Goal: Task Accomplishment & Management: Manage account settings

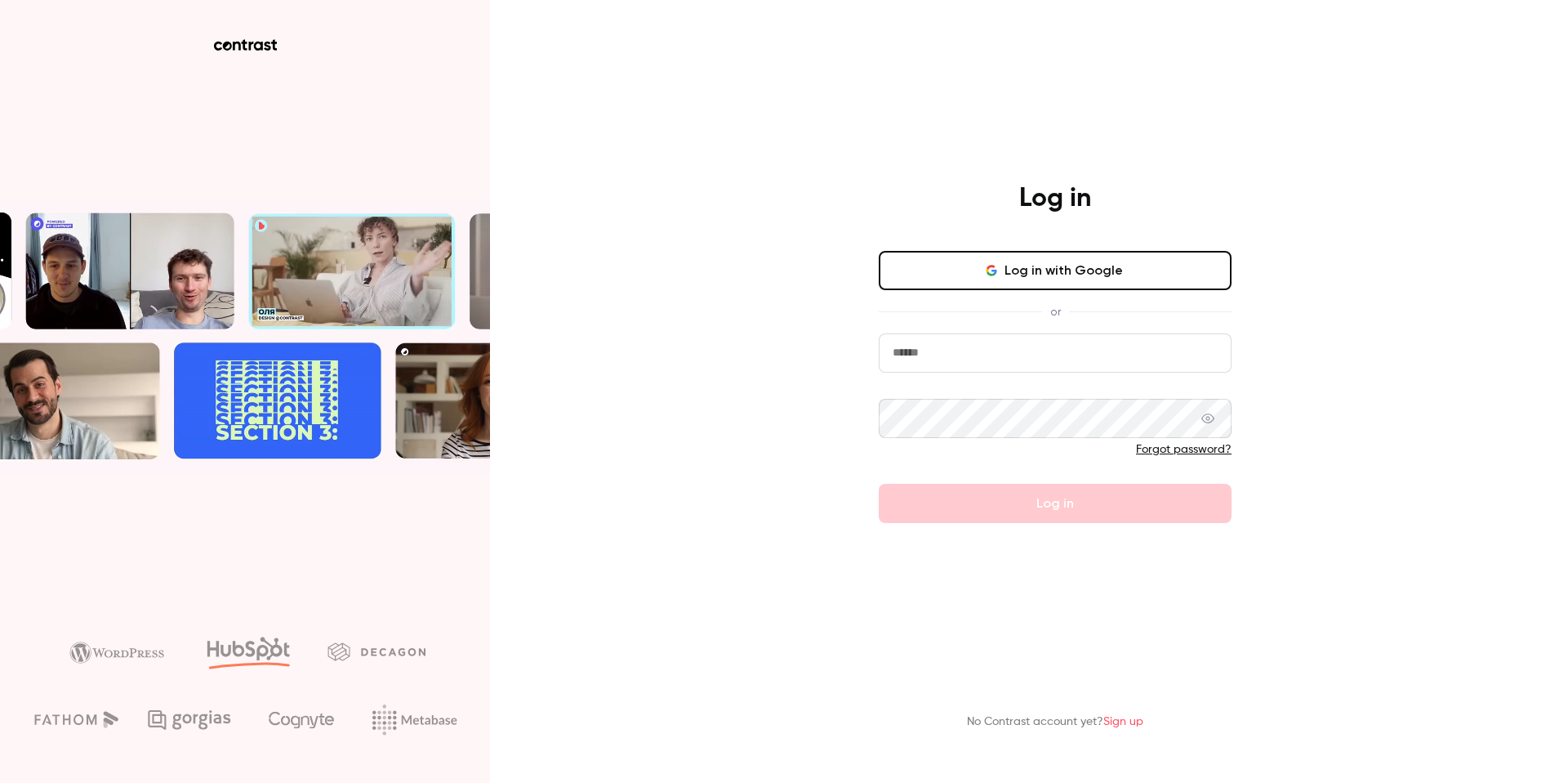
click at [995, 349] on input "email" at bounding box center [1055, 353] width 352 height 39
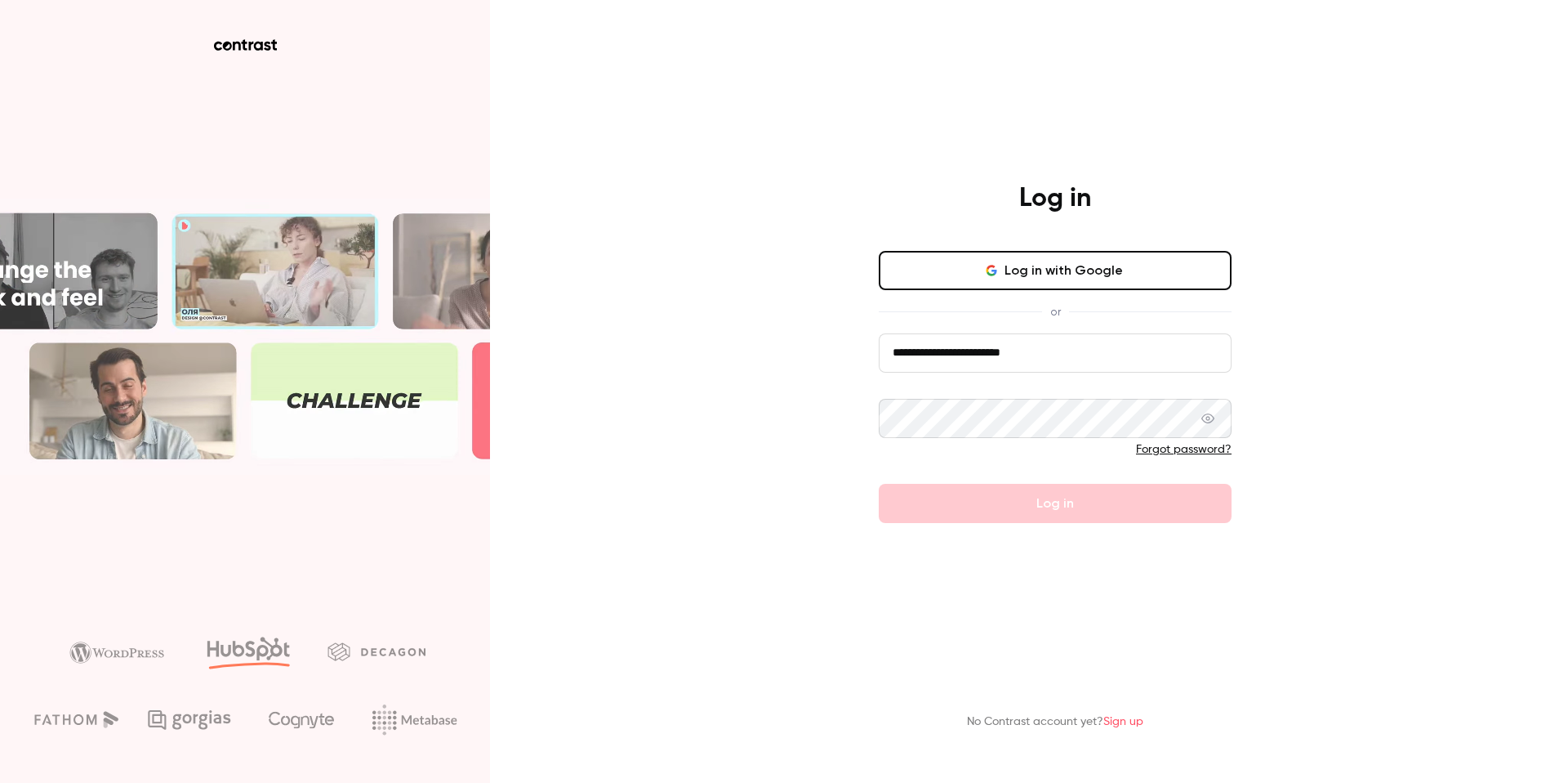
type input "**********"
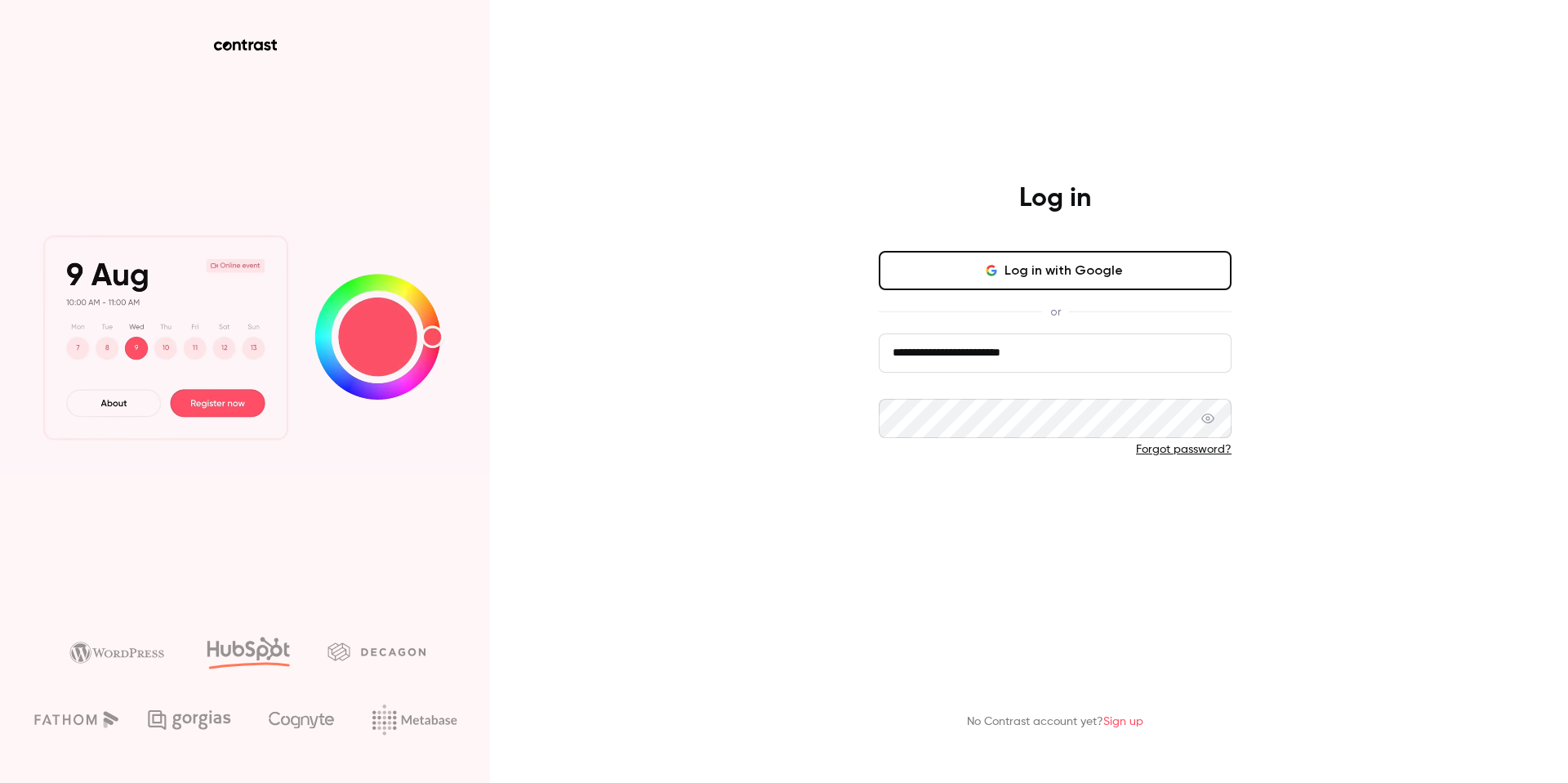
click at [1167, 493] on button "Log in" at bounding box center [1055, 503] width 352 height 39
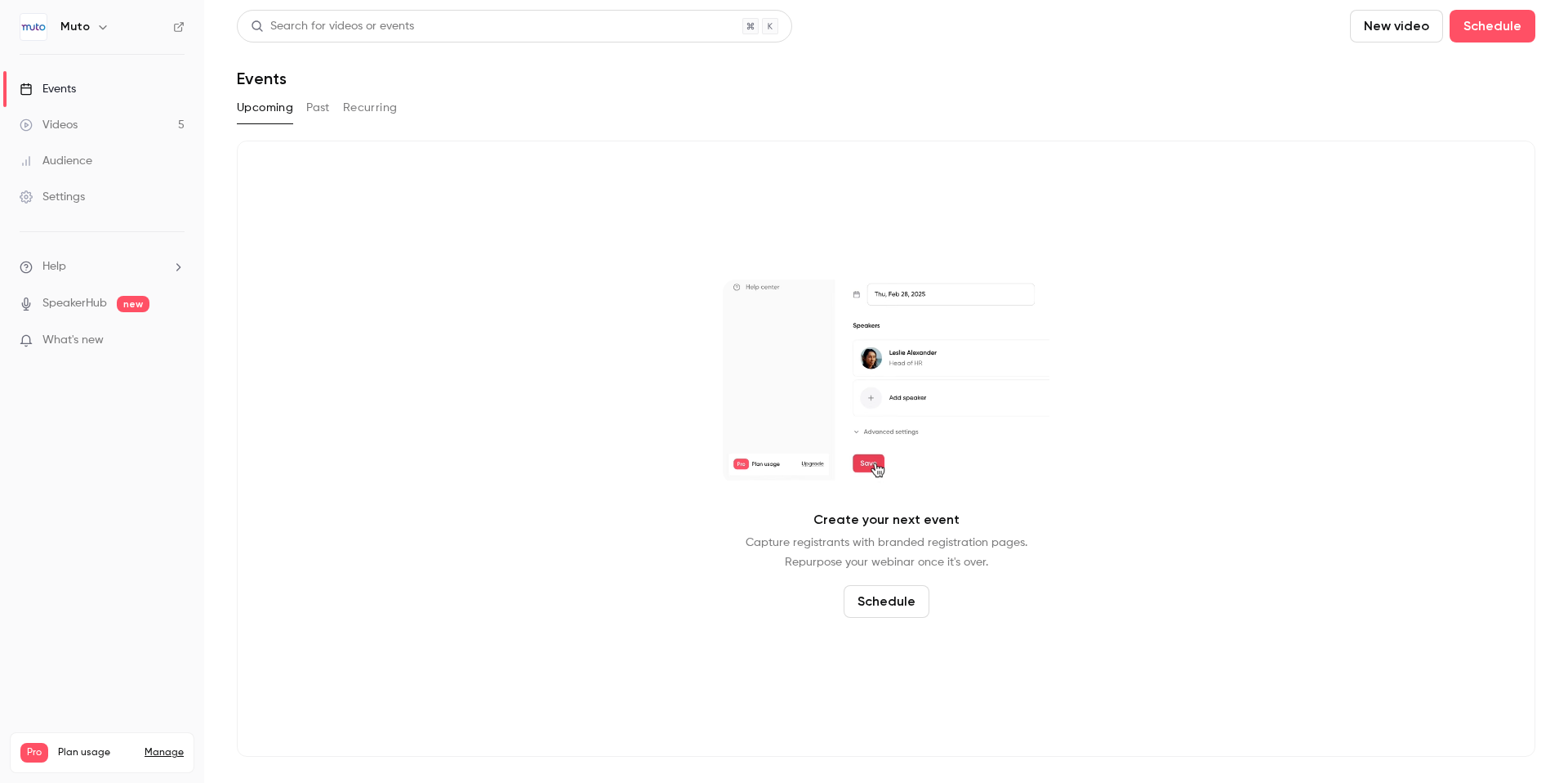
click at [98, 118] on link "Videos 5" at bounding box center [101, 124] width 204 height 36
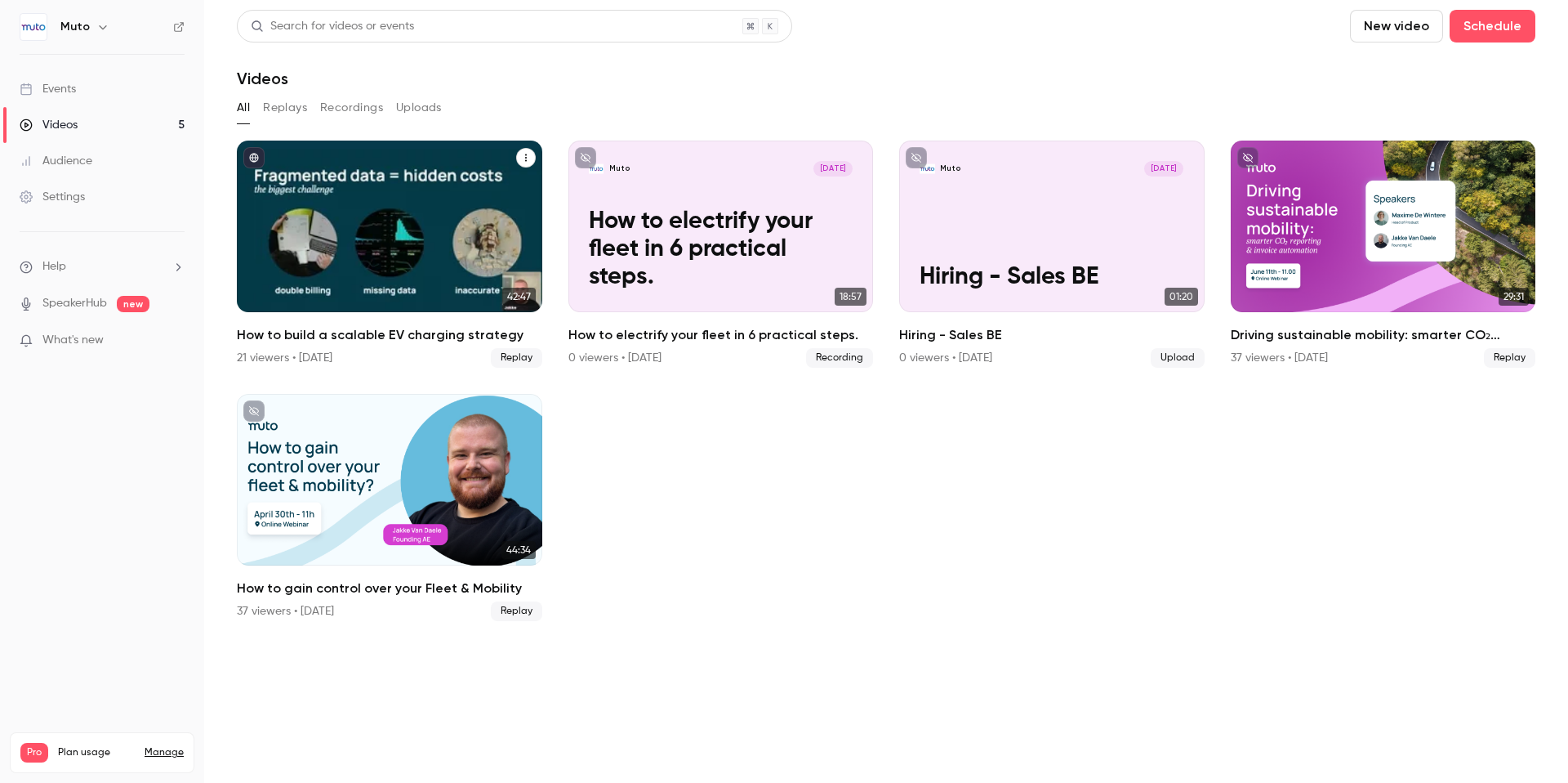
click at [528, 156] on icon "How to build a scalable EV charging strategy" at bounding box center [526, 157] width 10 height 10
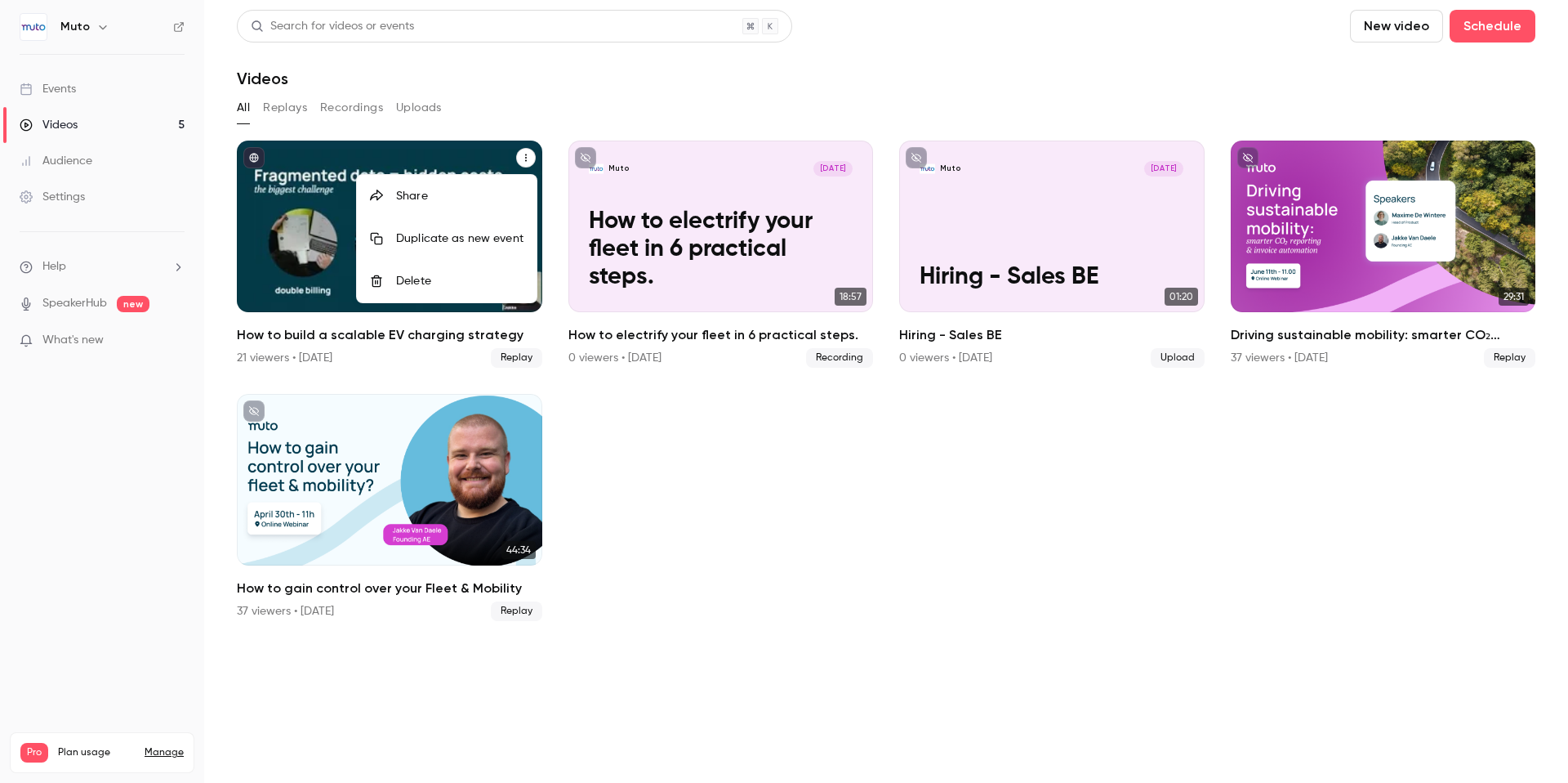
click at [776, 507] on div at bounding box center [784, 391] width 1568 height 783
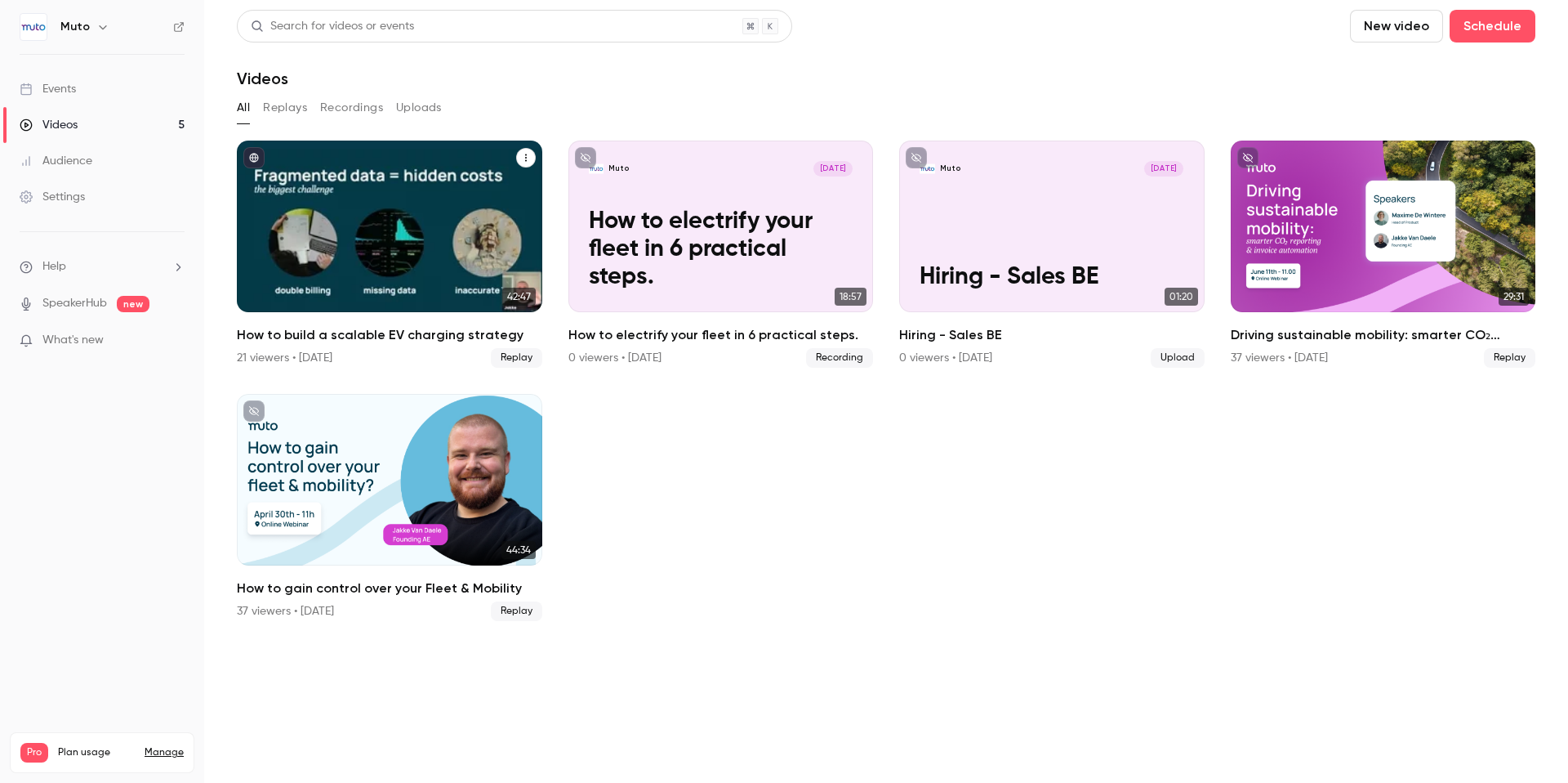
click at [449, 167] on div "How to build a scalable EV charging strategy" at bounding box center [389, 227] width 305 height 171
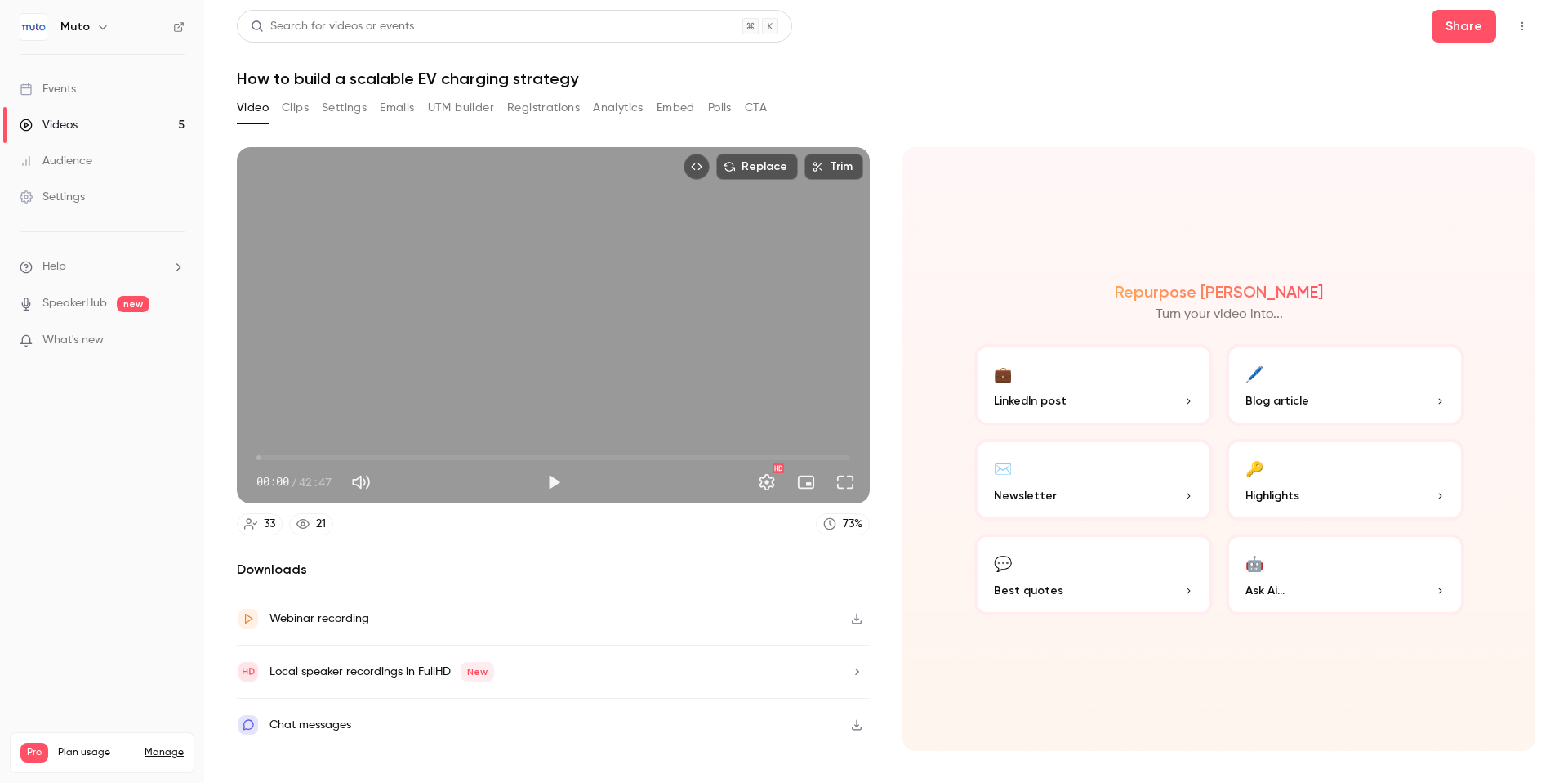
click at [343, 108] on button "Settings" at bounding box center [344, 108] width 45 height 26
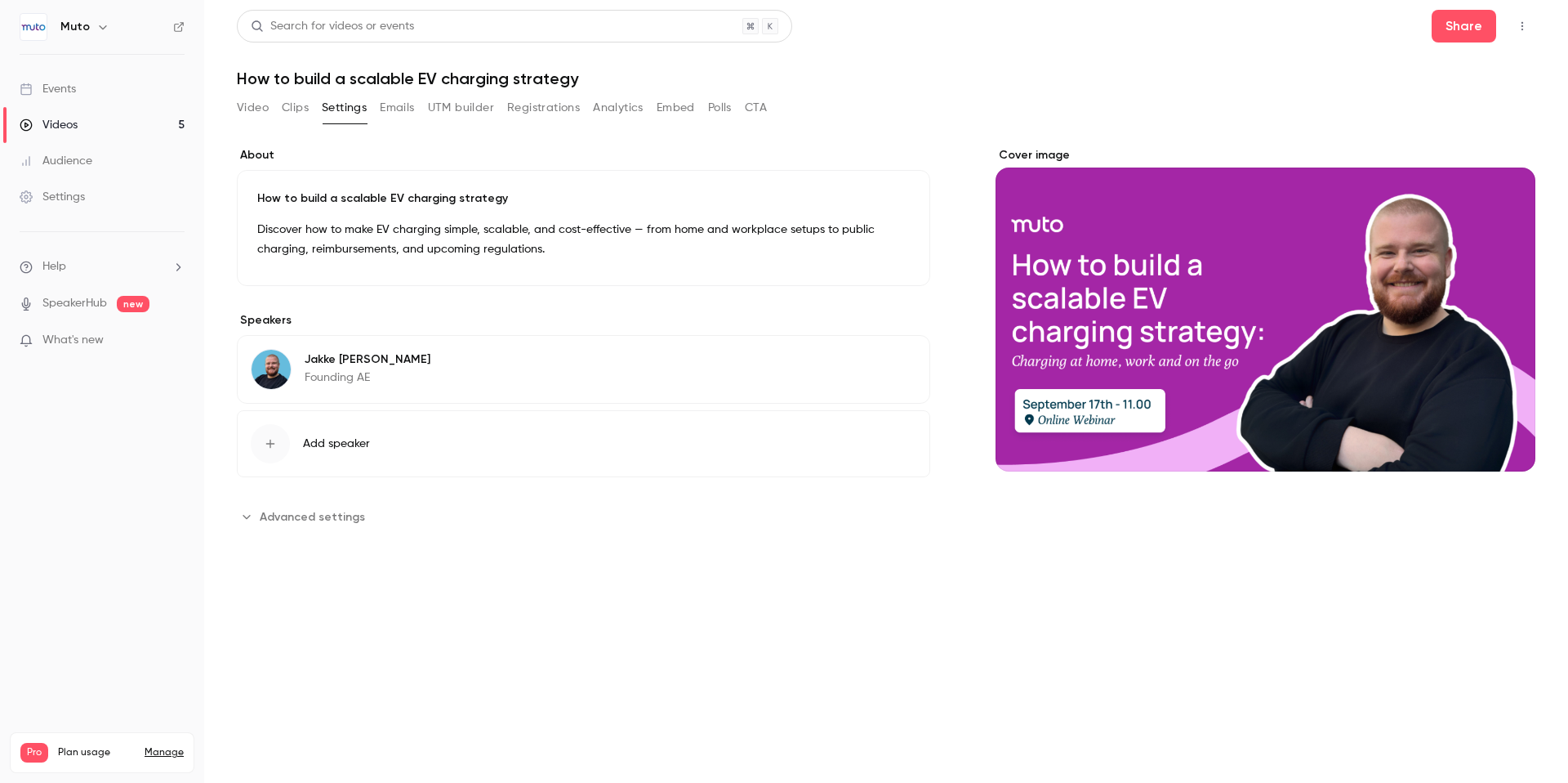
click at [152, 124] on link "Videos 5" at bounding box center [101, 124] width 204 height 36
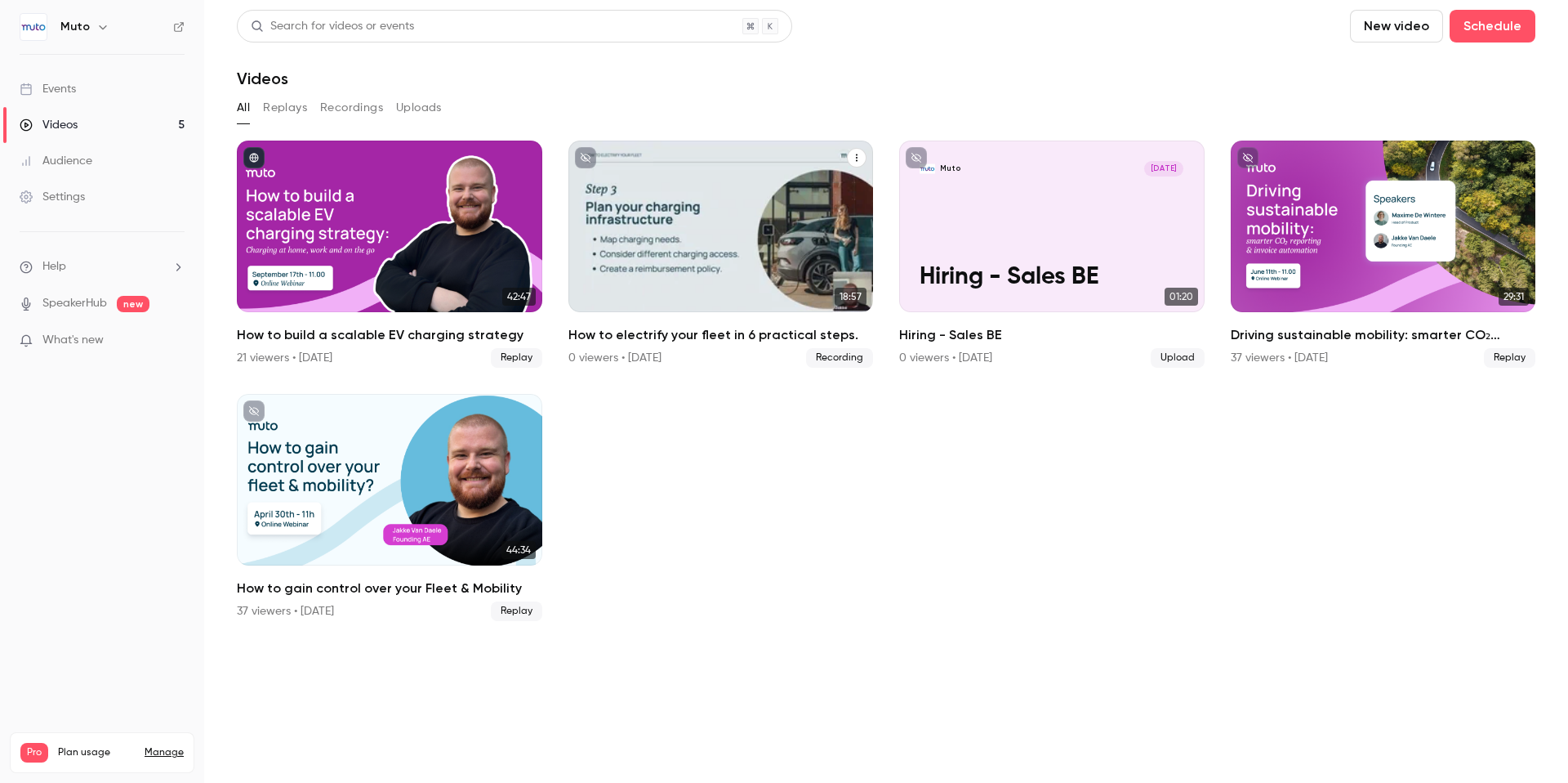
click at [735, 246] on p "How to electrify your fleet in 6 practical steps." at bounding box center [721, 249] width 264 height 83
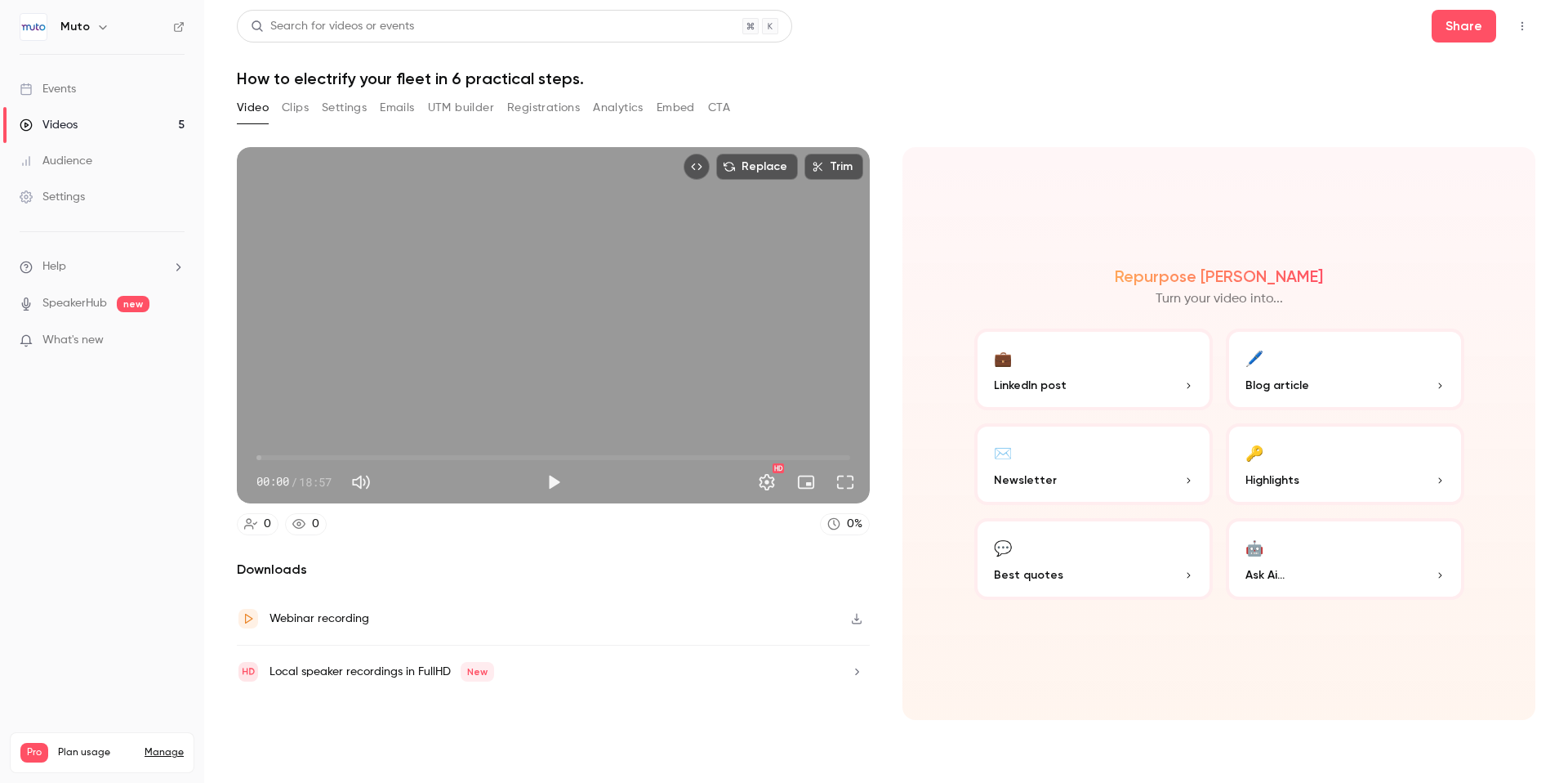
click at [967, 94] on div "Video Clips Settings Emails UTM builder Registrations Analytics Embed CTA" at bounding box center [886, 110] width 1299 height 32
click at [854, 615] on icon "button" at bounding box center [856, 618] width 13 height 11
click at [992, 66] on header "Search for videos or events Share How to electrify your fleet in 6 practical st…" at bounding box center [886, 49] width 1299 height 79
click at [914, 142] on div "Replace Trim 00:00 00:00 / 18:57 HD 0 0 0 % Downloads Webinar recording Local s…" at bounding box center [886, 435] width 1299 height 614
click at [1110, 151] on div "Repurpose Ai Turn your video into... 💼 LinkedIn post 🖊️ Blog article ✉️ Newslet…" at bounding box center [1219, 433] width 633 height 573
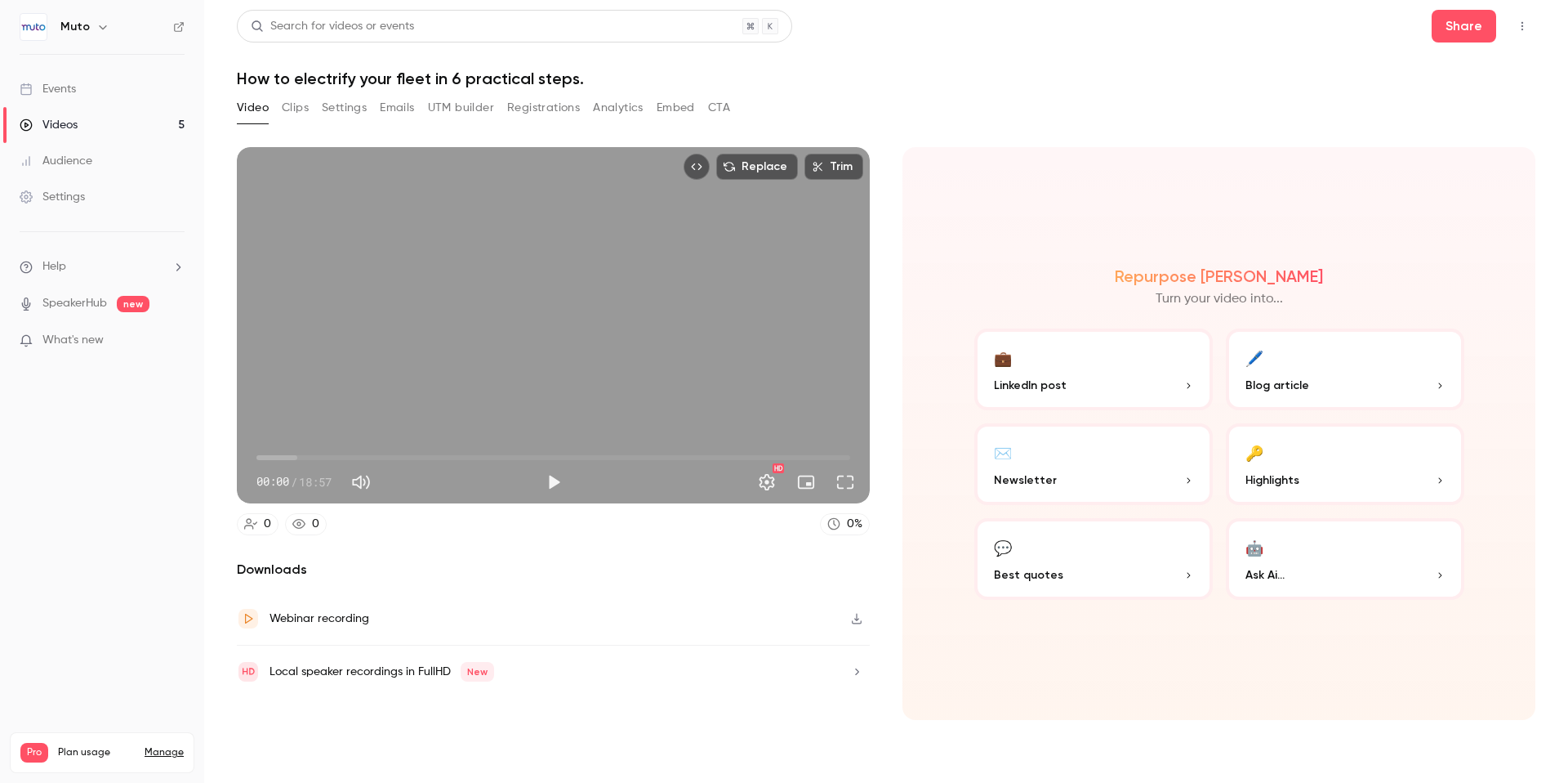
click at [937, 101] on div "Video Clips Settings Emails UTM builder Registrations Analytics Embed CTA" at bounding box center [886, 110] width 1299 height 32
drag, startPoint x: 824, startPoint y: 106, endPoint x: 795, endPoint y: 119, distance: 31.8
click at [812, 109] on div "Video Clips Settings Emails UTM builder Registrations Analytics Embed CTA" at bounding box center [886, 110] width 1299 height 32
click at [555, 223] on div "Replace Trim 00:00 00:00 / 18:57 HD" at bounding box center [554, 325] width 633 height 356
click at [568, 304] on div "Replace Trim 00:00 00:00 / 18:57 HD" at bounding box center [554, 325] width 633 height 356
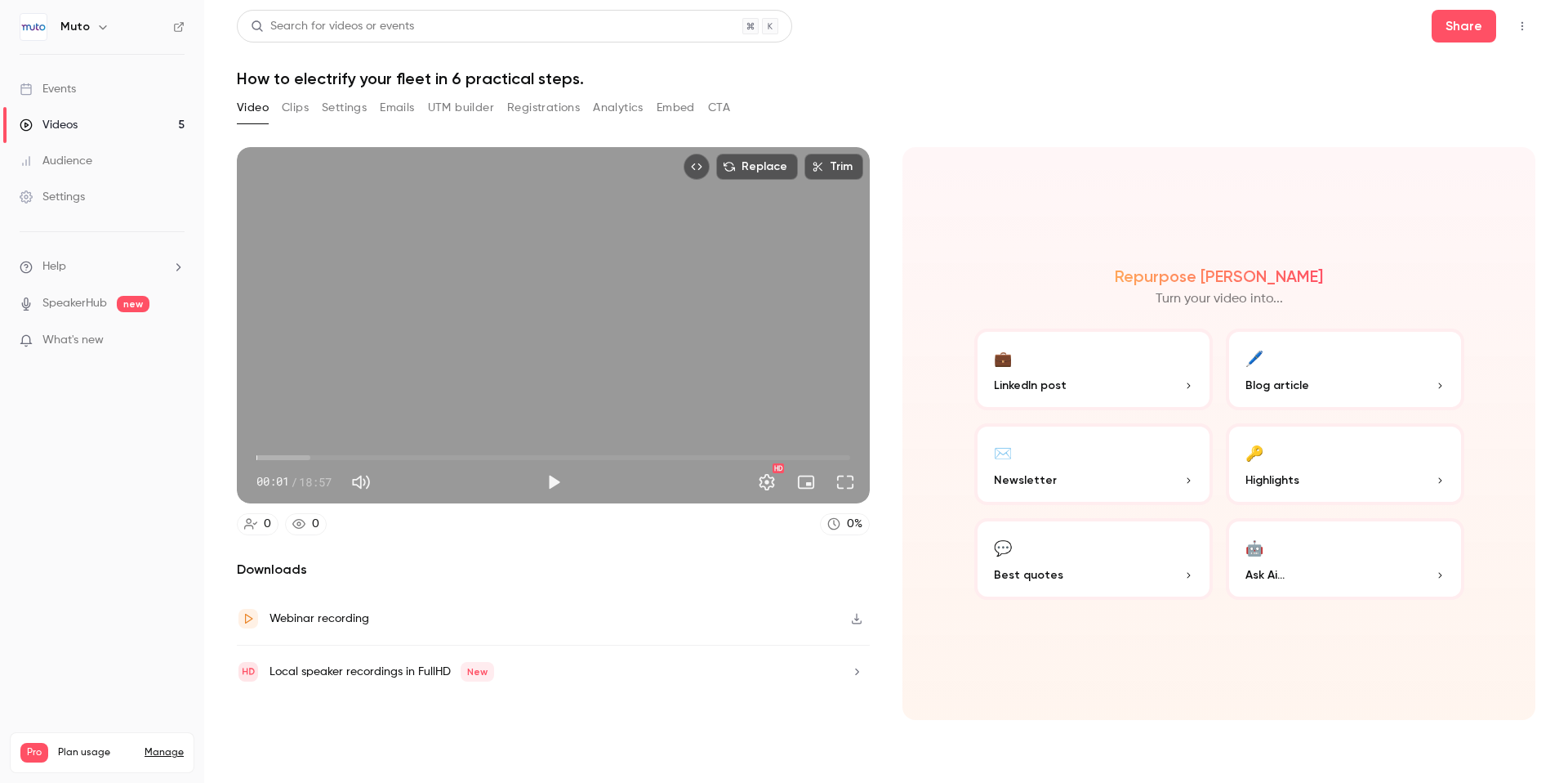
type input "***"
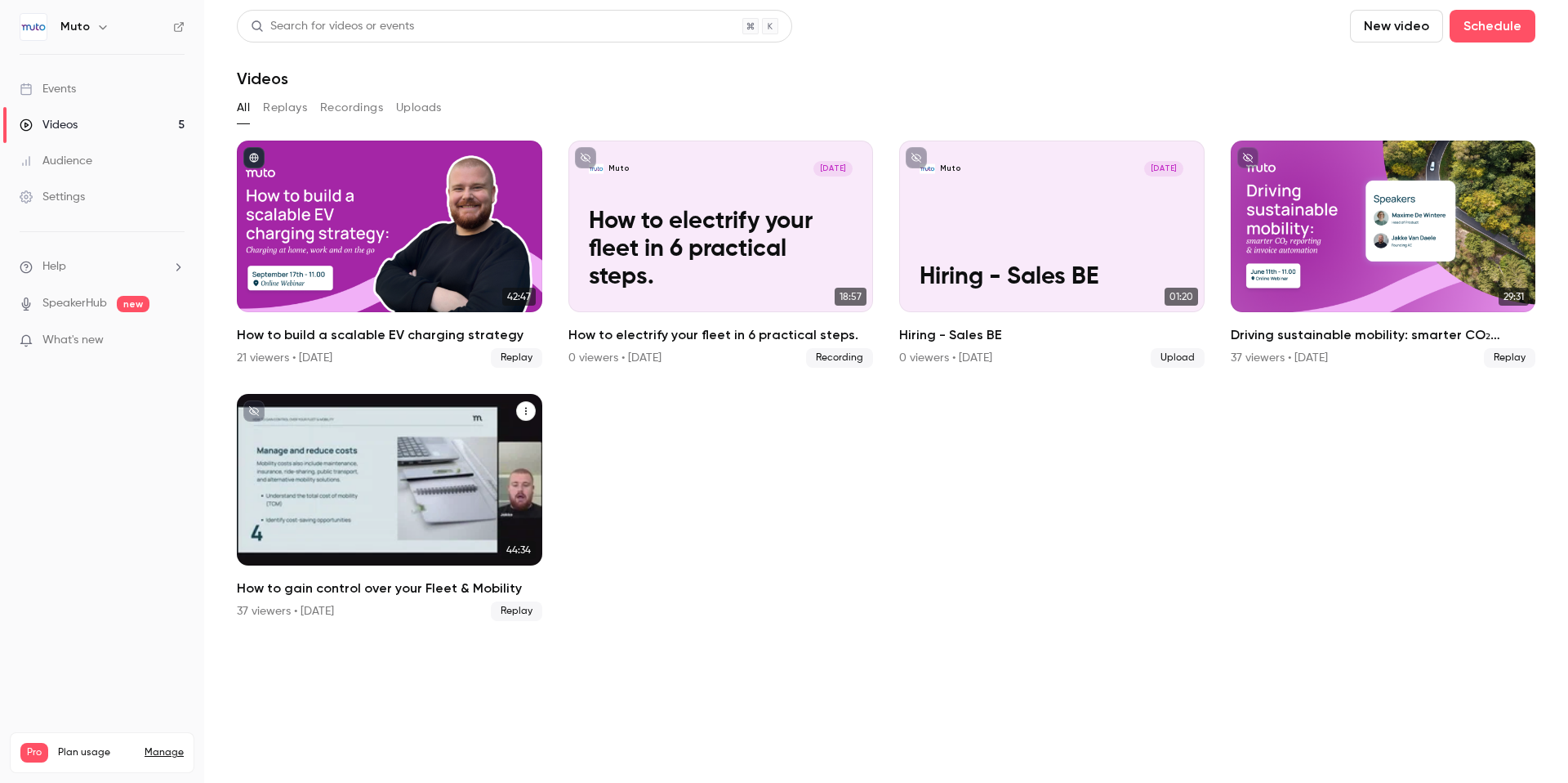
click at [523, 409] on icon "How to gain control over your Fleet & Mobility" at bounding box center [526, 410] width 10 height 10
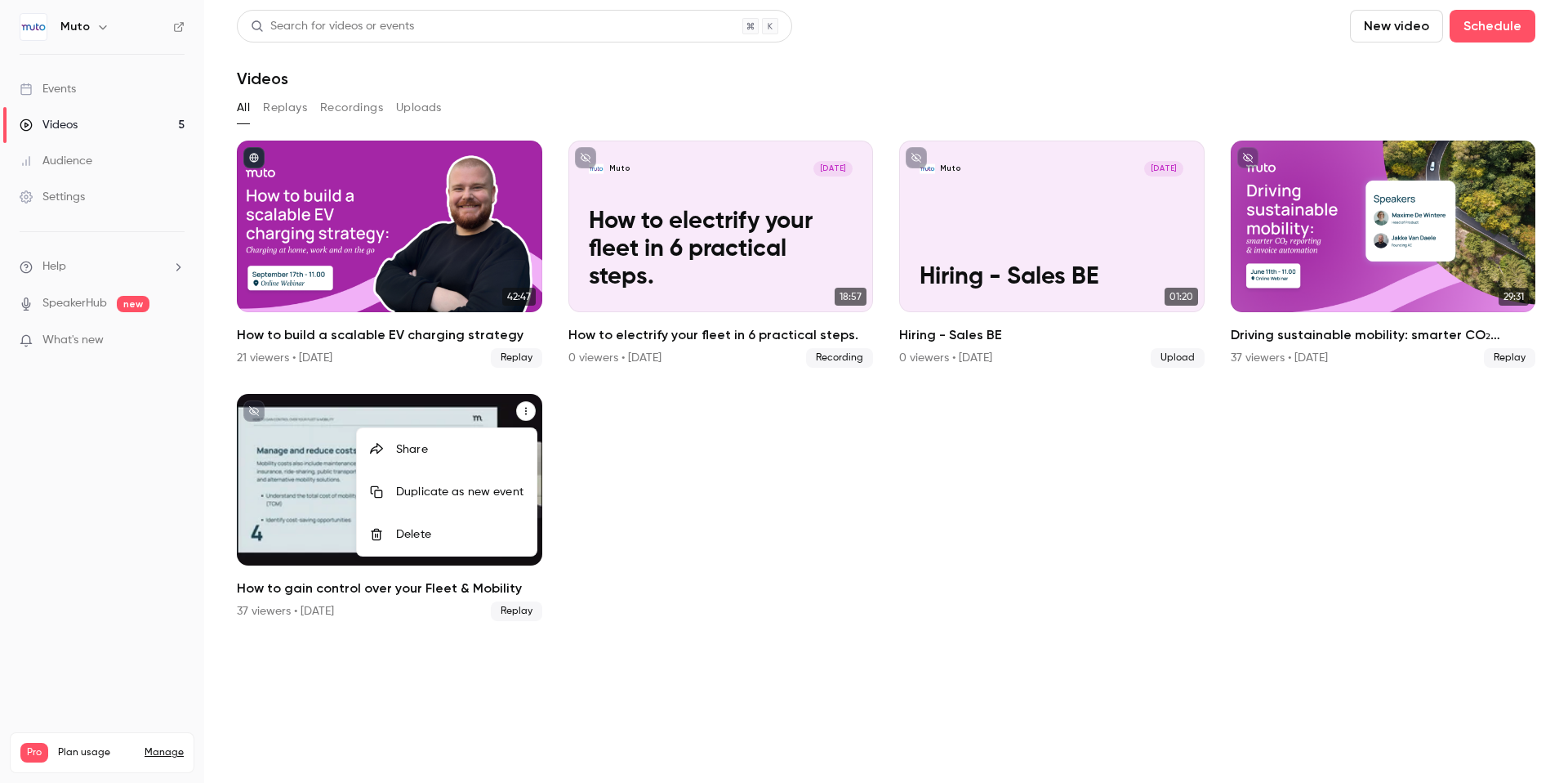
drag, startPoint x: 661, startPoint y: 518, endPoint x: 410, endPoint y: 577, distance: 257.8
click at [659, 518] on div at bounding box center [784, 391] width 1568 height 783
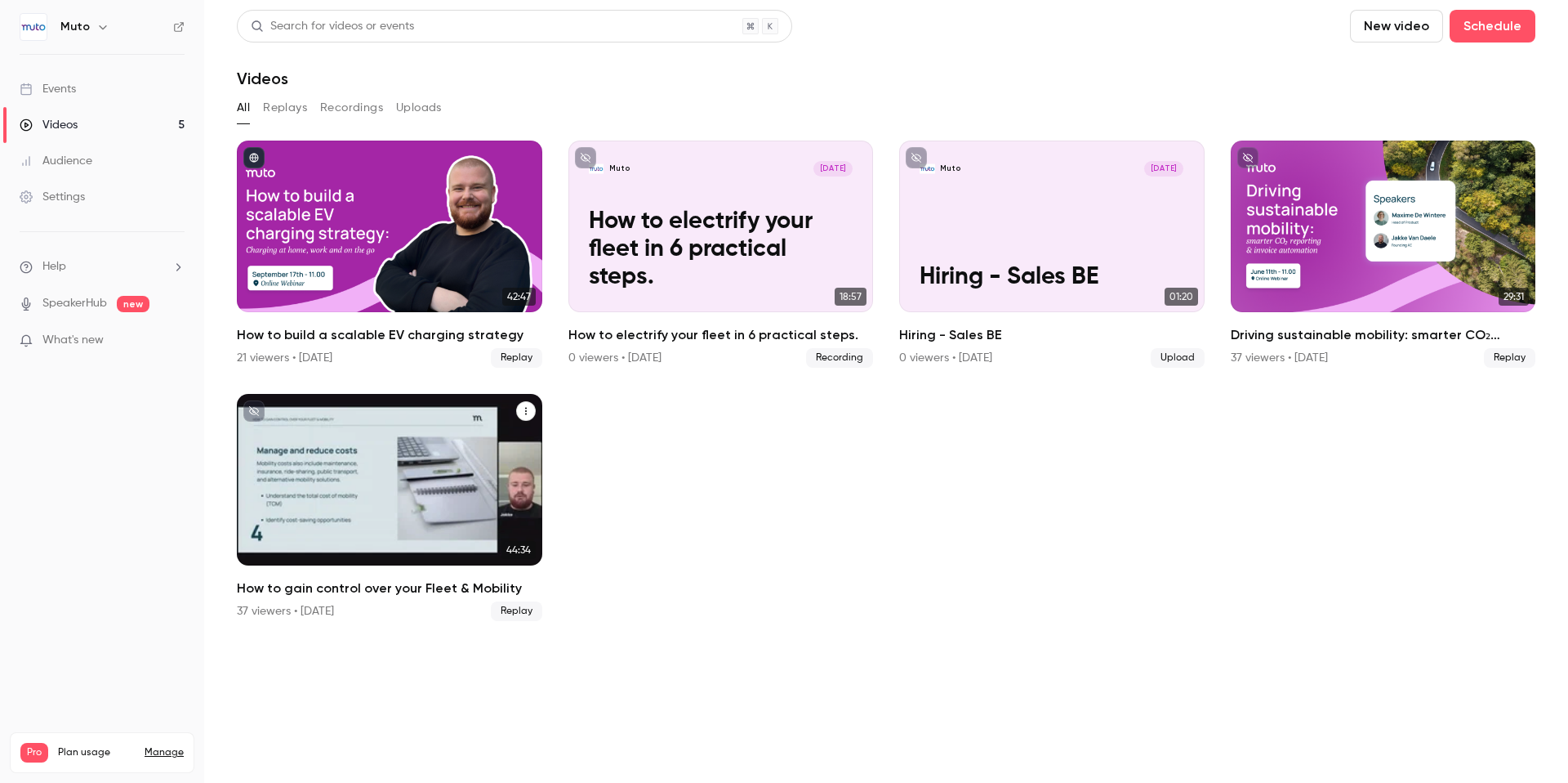
click at [477, 489] on div "How to gain control over your Fleet & Mobility" at bounding box center [389, 479] width 305 height 171
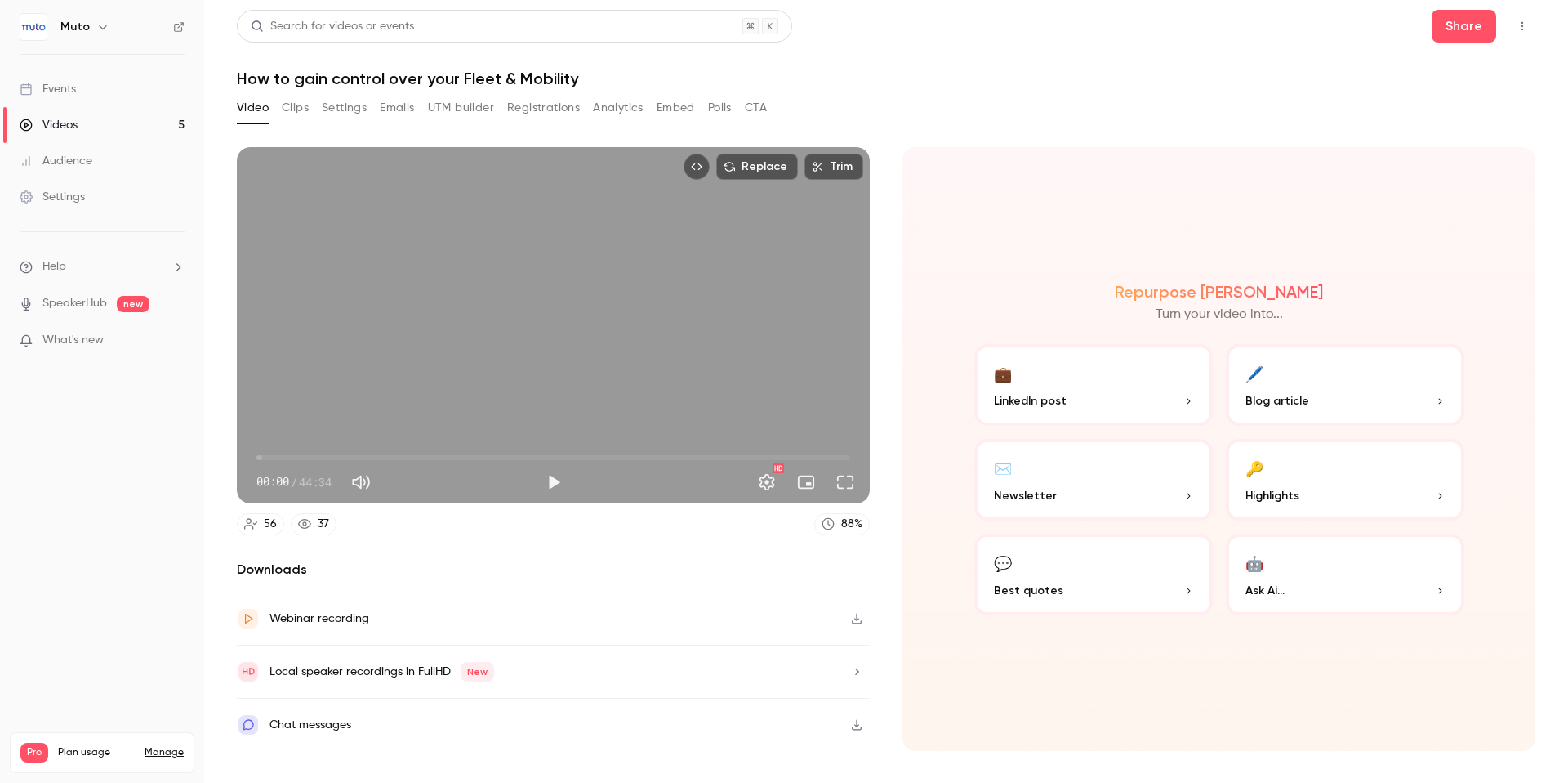
click at [854, 618] on icon "button" at bounding box center [856, 618] width 13 height 11
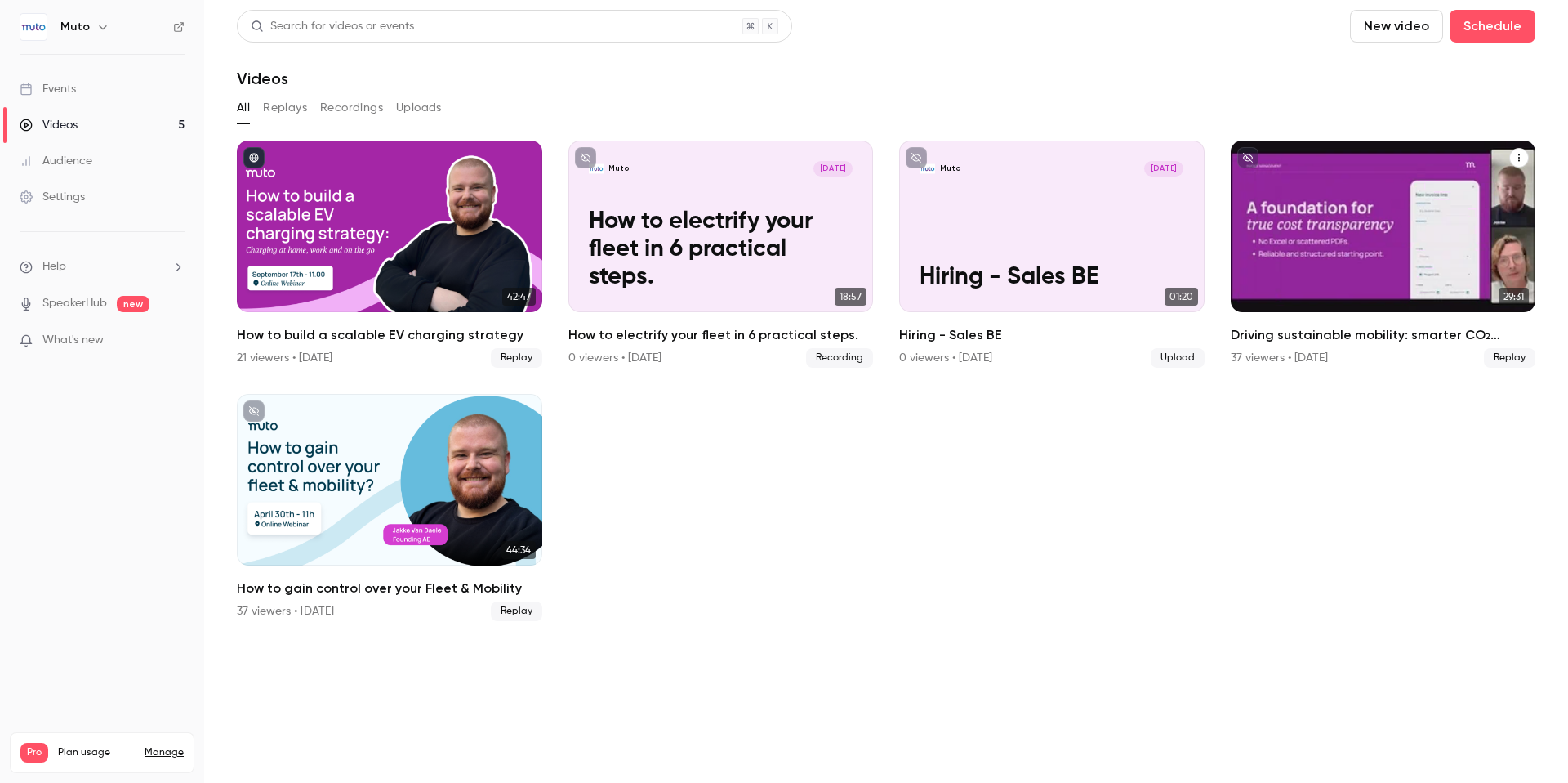
click at [1436, 234] on div "Driving sustainable mobility: smarter CO₂ reporting & invoice automation" at bounding box center [1383, 227] width 305 height 171
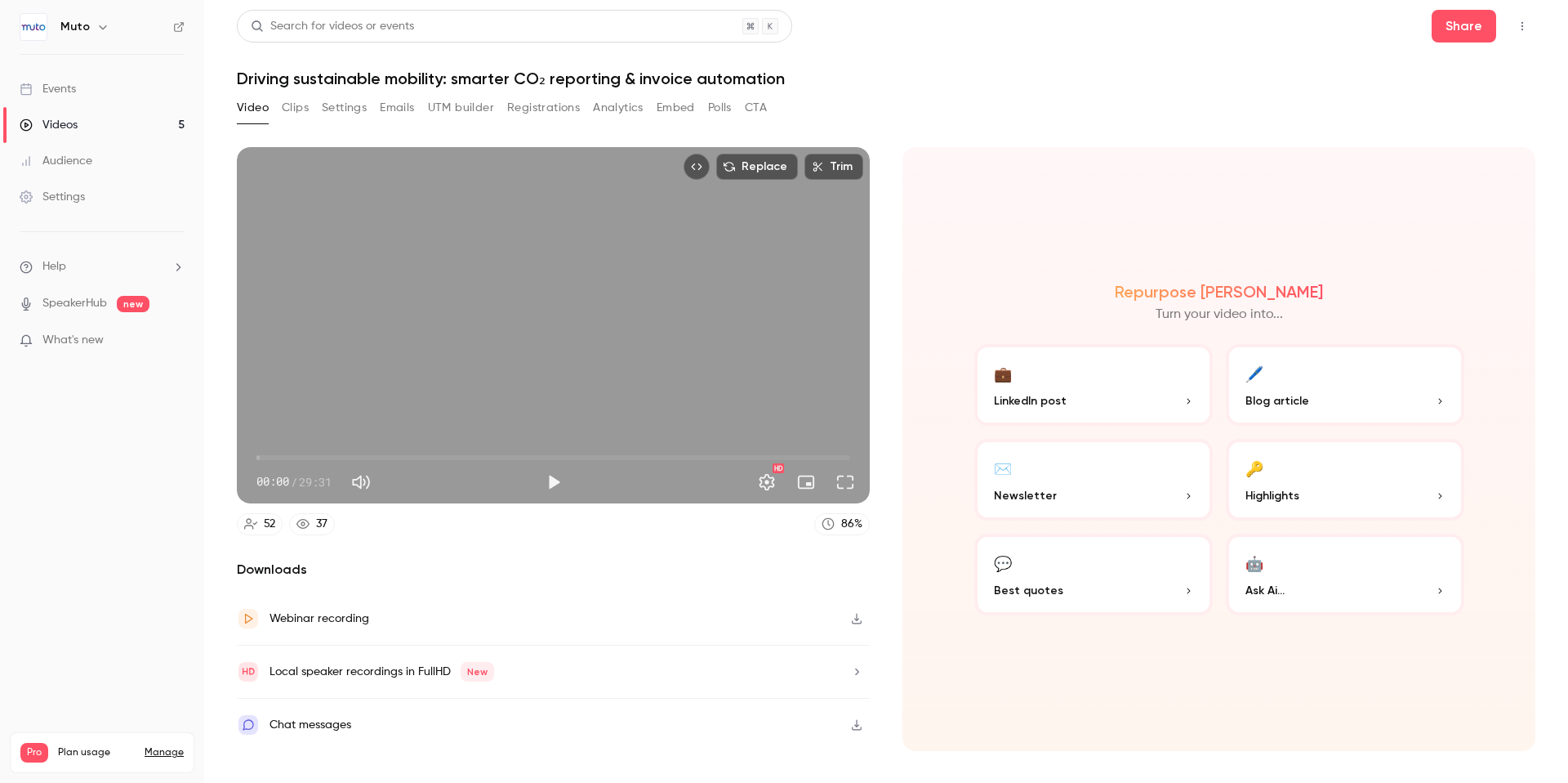
click at [852, 616] on icon "button" at bounding box center [856, 618] width 13 height 11
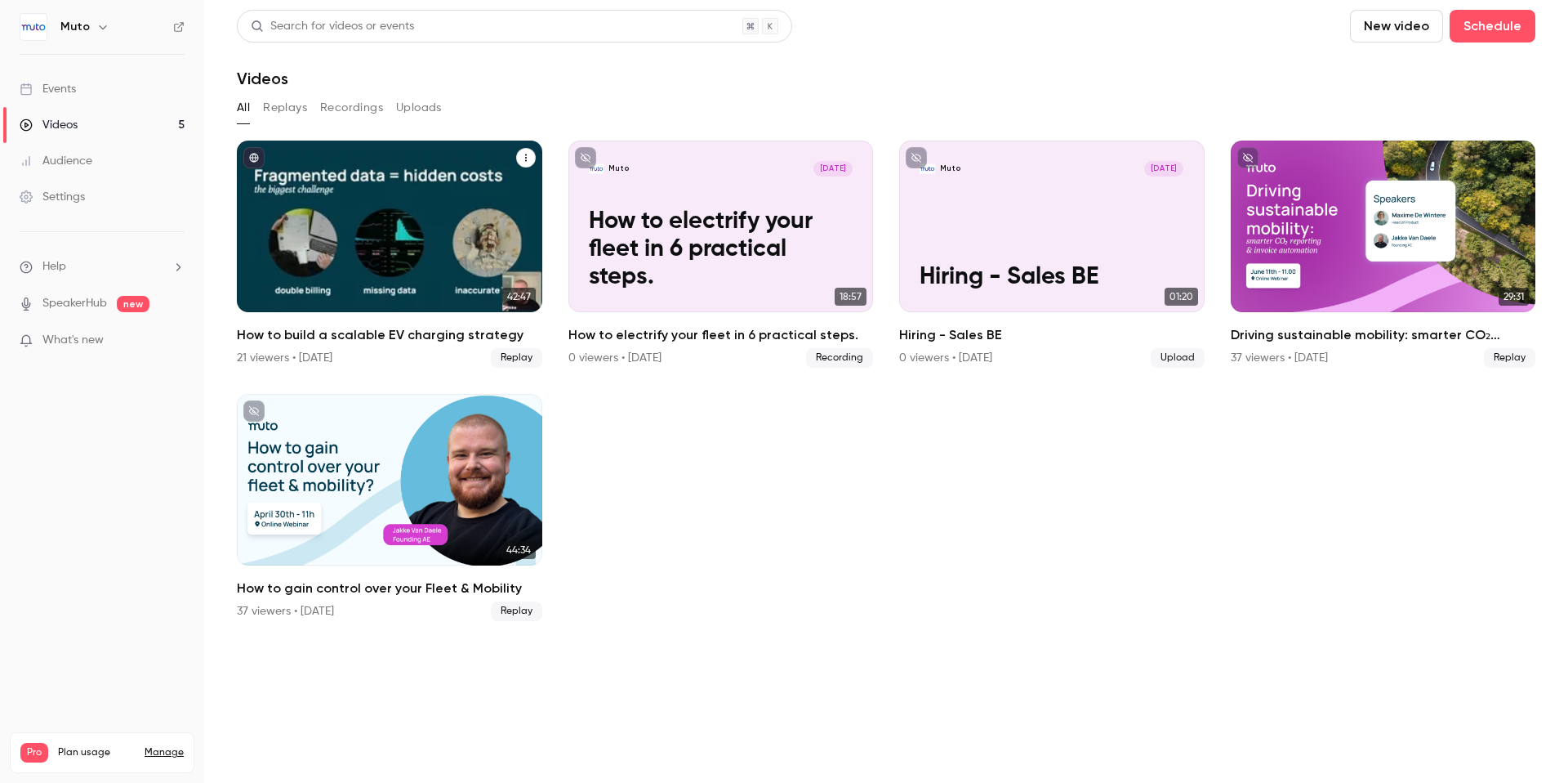
click at [477, 204] on div "How to build a scalable EV charging strategy" at bounding box center [389, 227] width 305 height 171
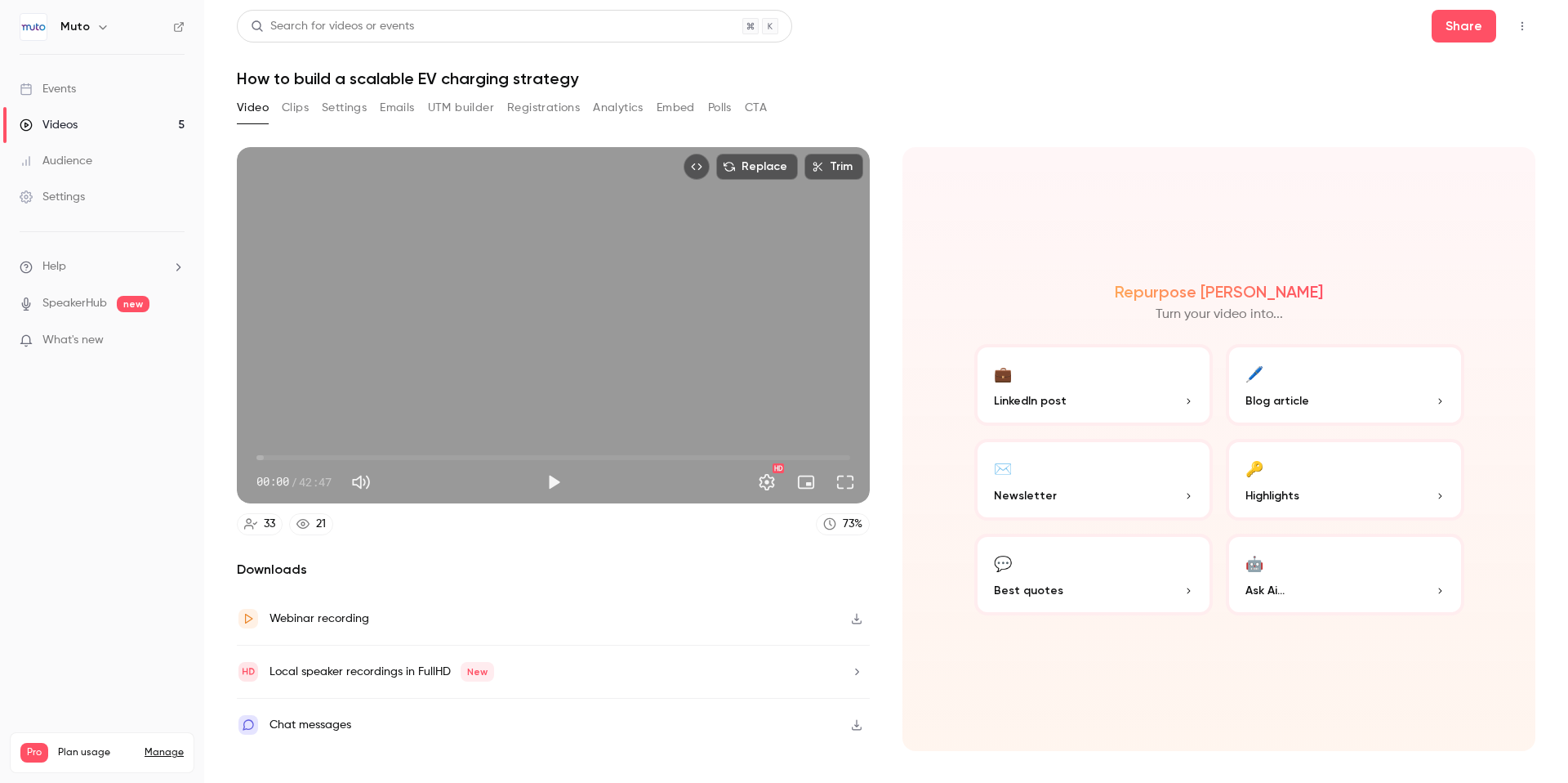
click at [863, 617] on button "button" at bounding box center [857, 619] width 26 height 26
click at [546, 483] on button "Play" at bounding box center [554, 481] width 32 height 32
click at [378, 452] on span "00:02" at bounding box center [553, 458] width 594 height 26
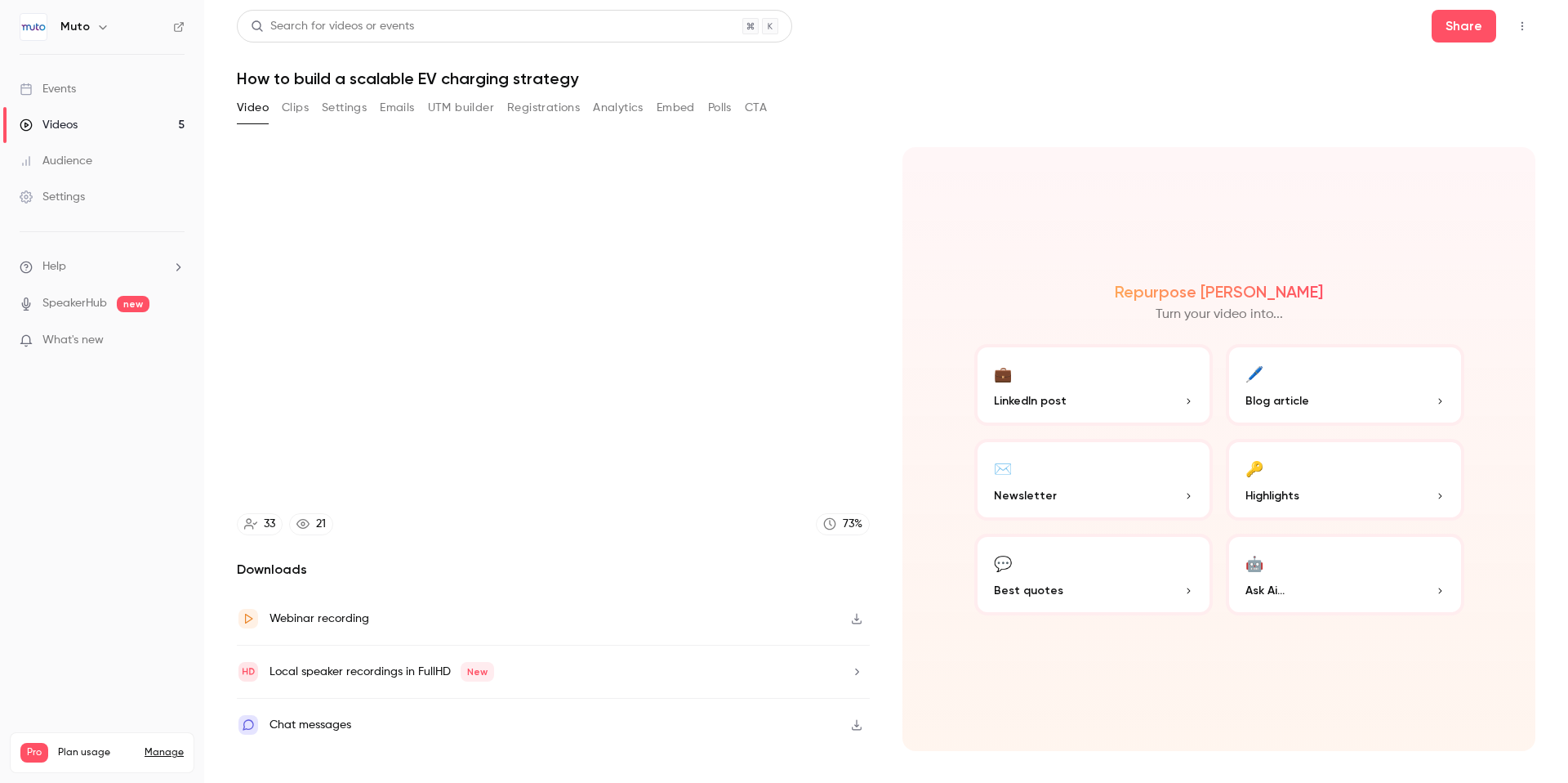
type input "*****"
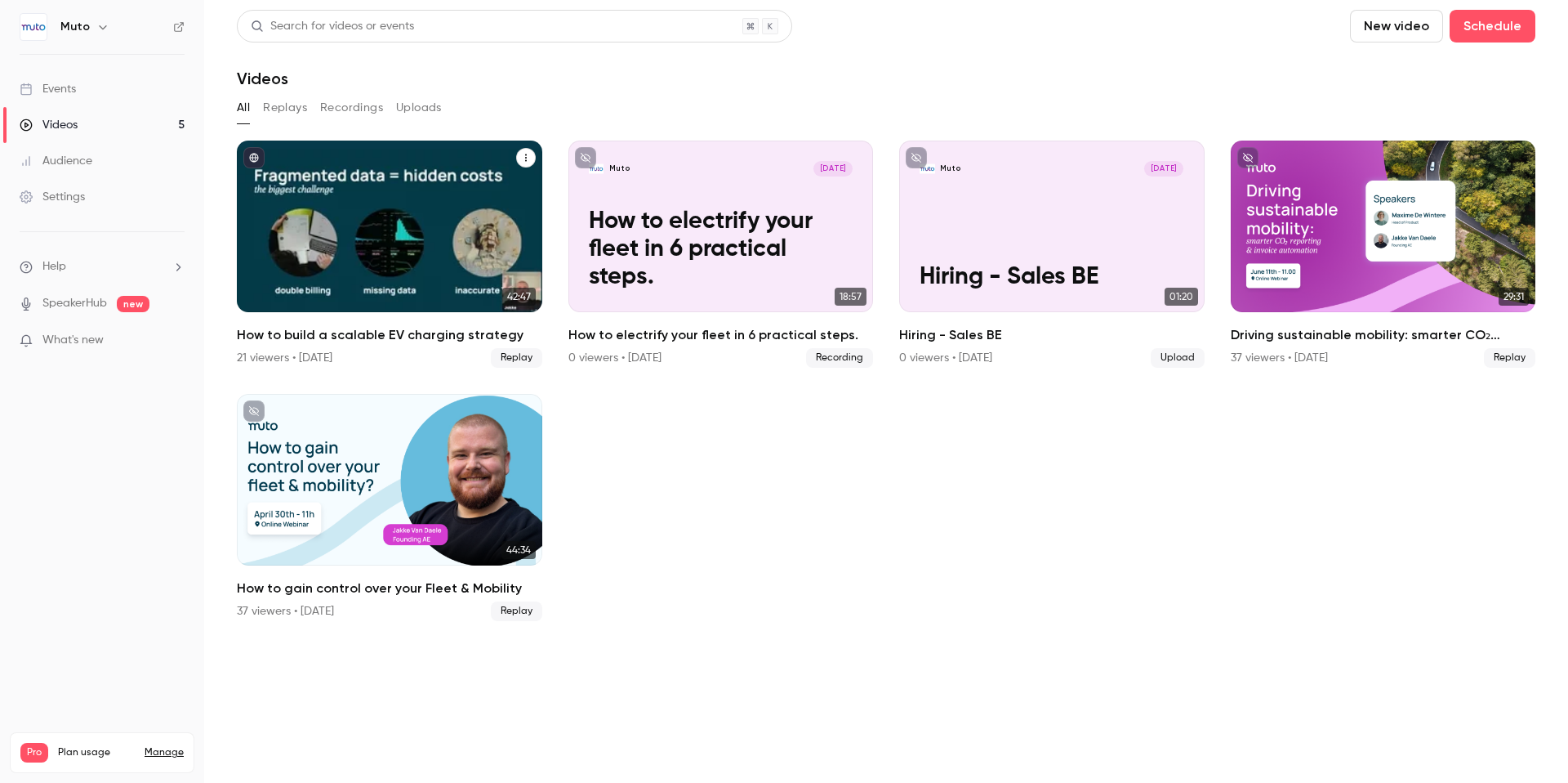
click at [438, 257] on div "How to build a scalable EV charging strategy" at bounding box center [389, 227] width 305 height 171
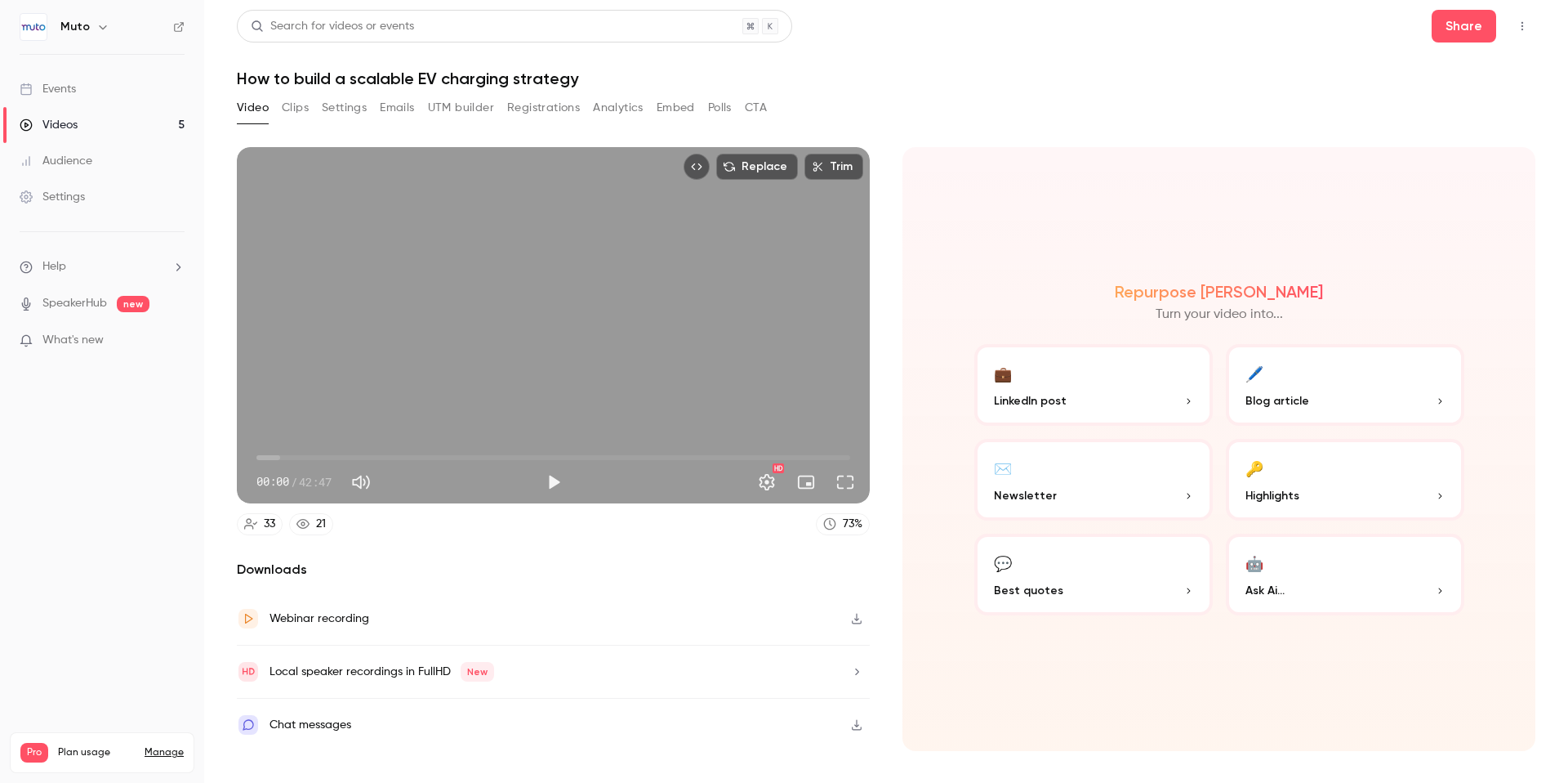
click at [667, 105] on button "Embed" at bounding box center [676, 108] width 38 height 26
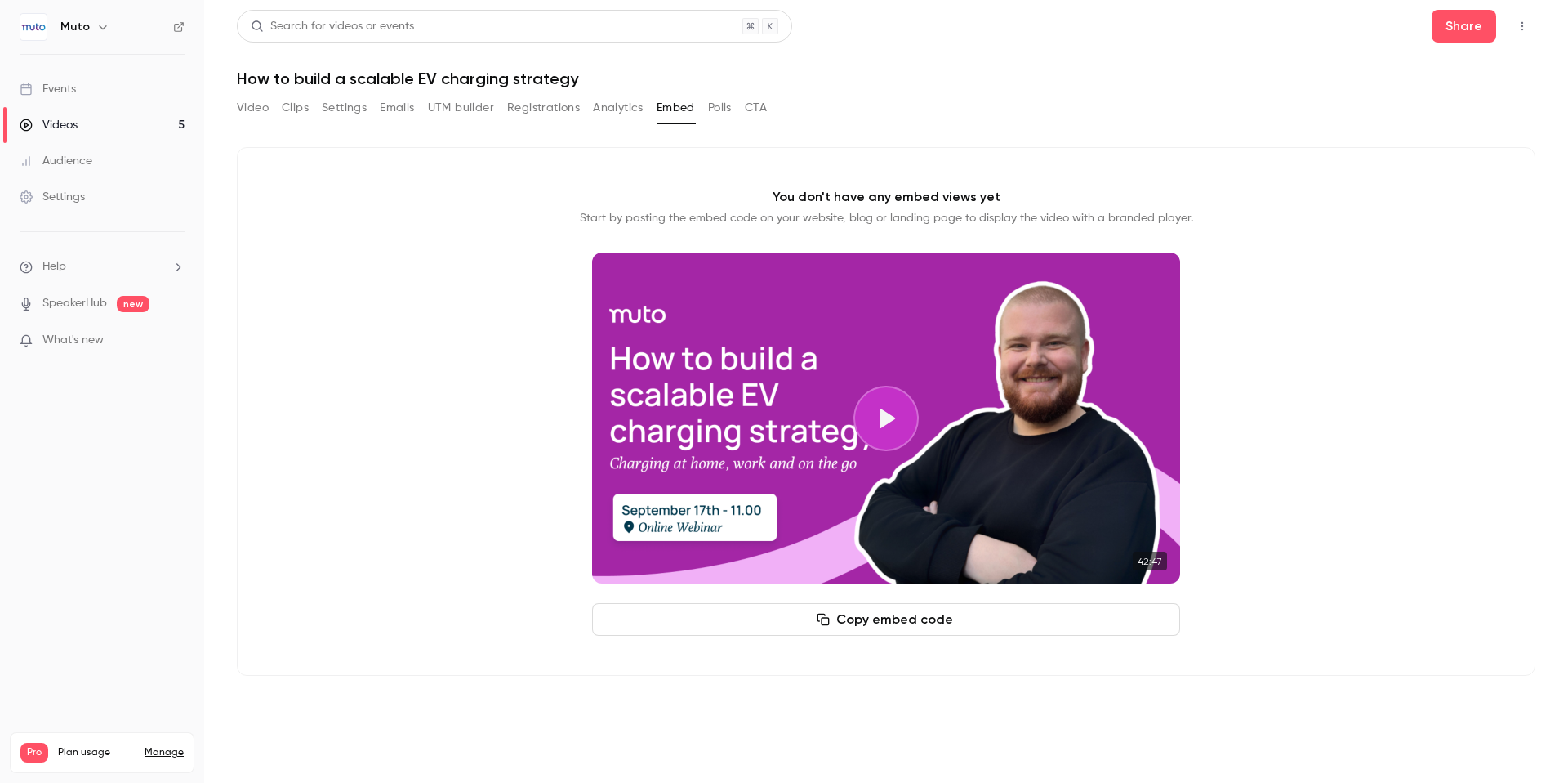
click at [717, 101] on button "Polls" at bounding box center [720, 108] width 24 height 26
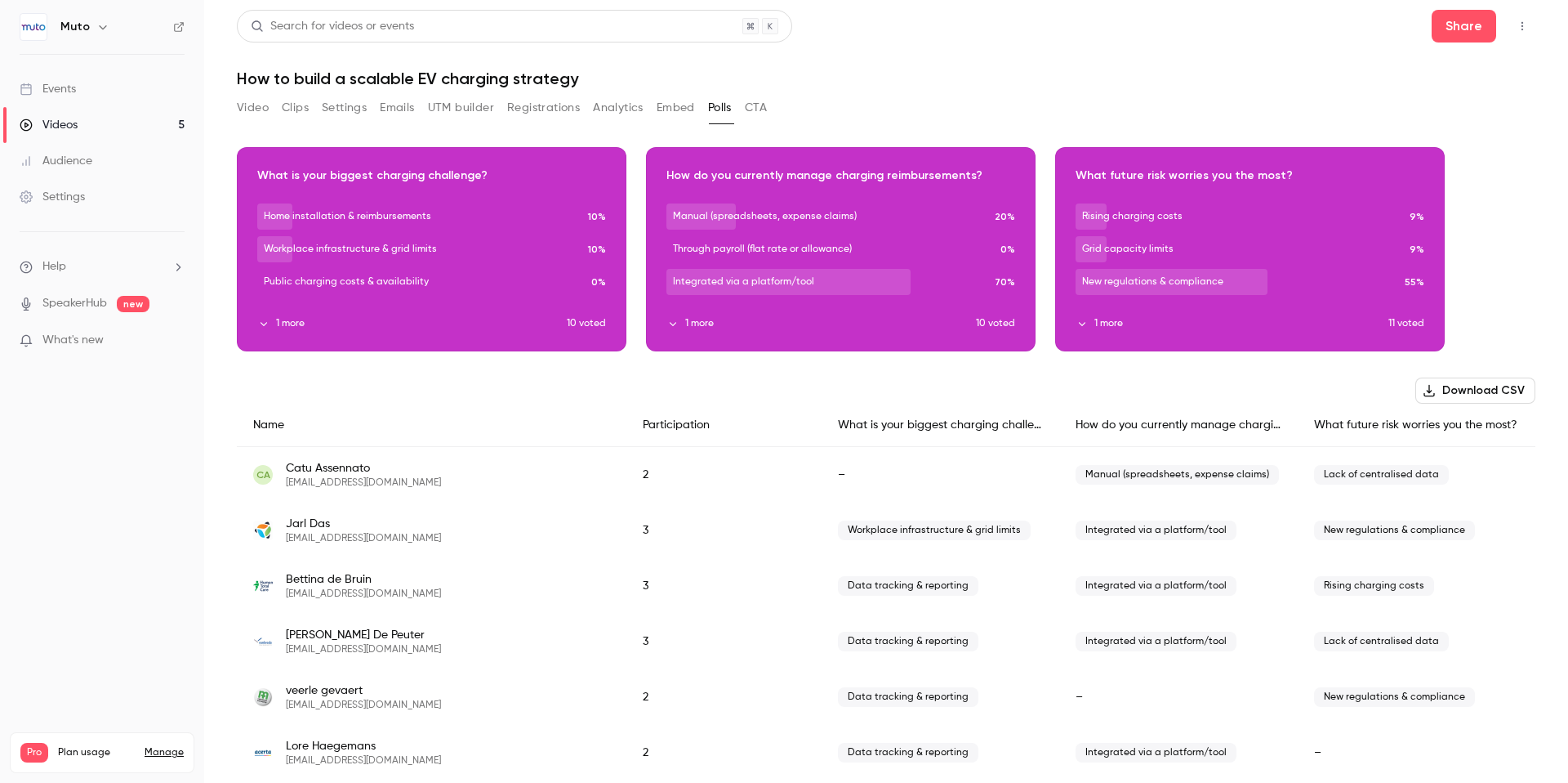
click at [616, 116] on button "Analytics" at bounding box center [618, 108] width 51 height 26
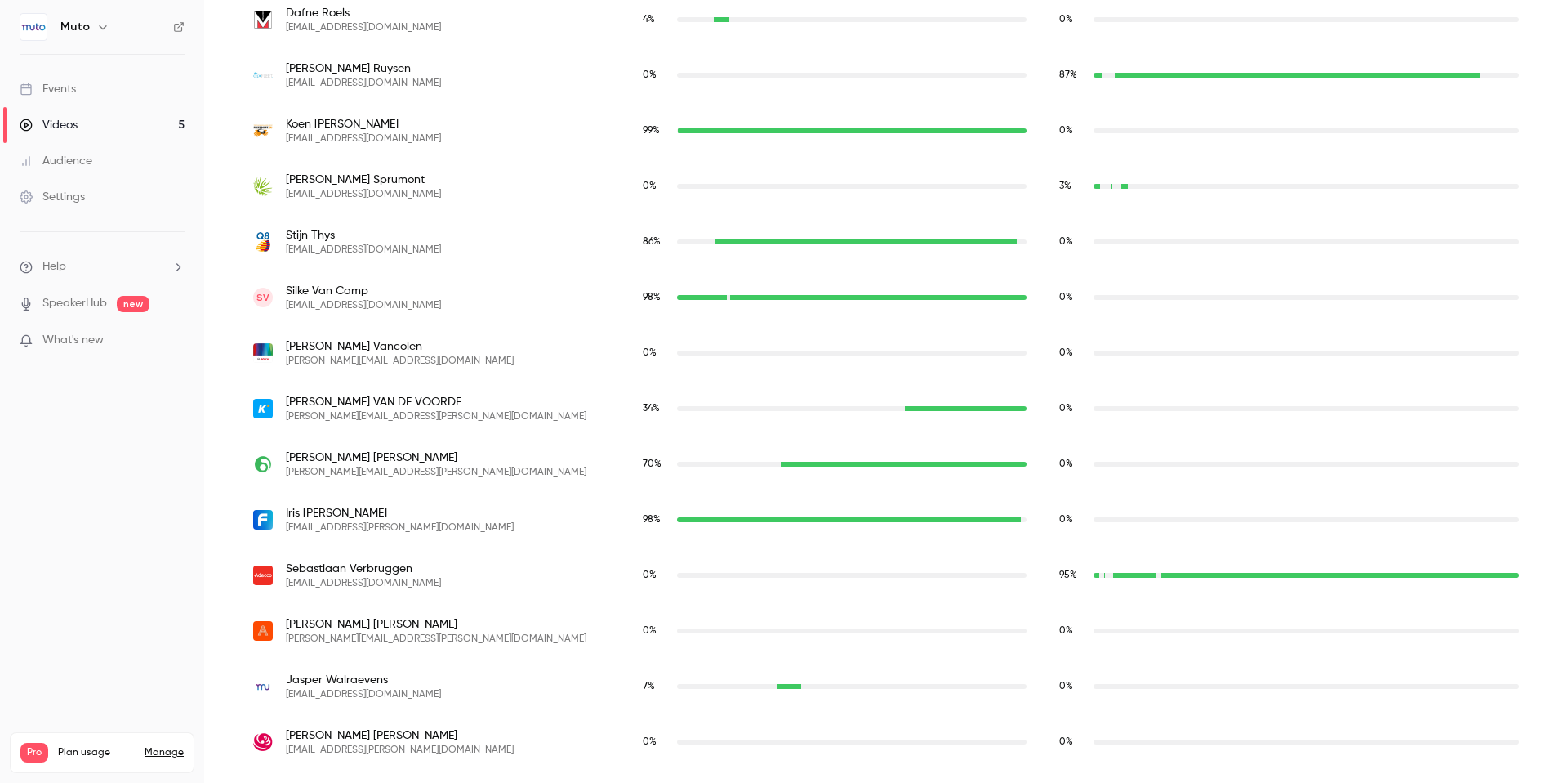
scroll to position [1660, 0]
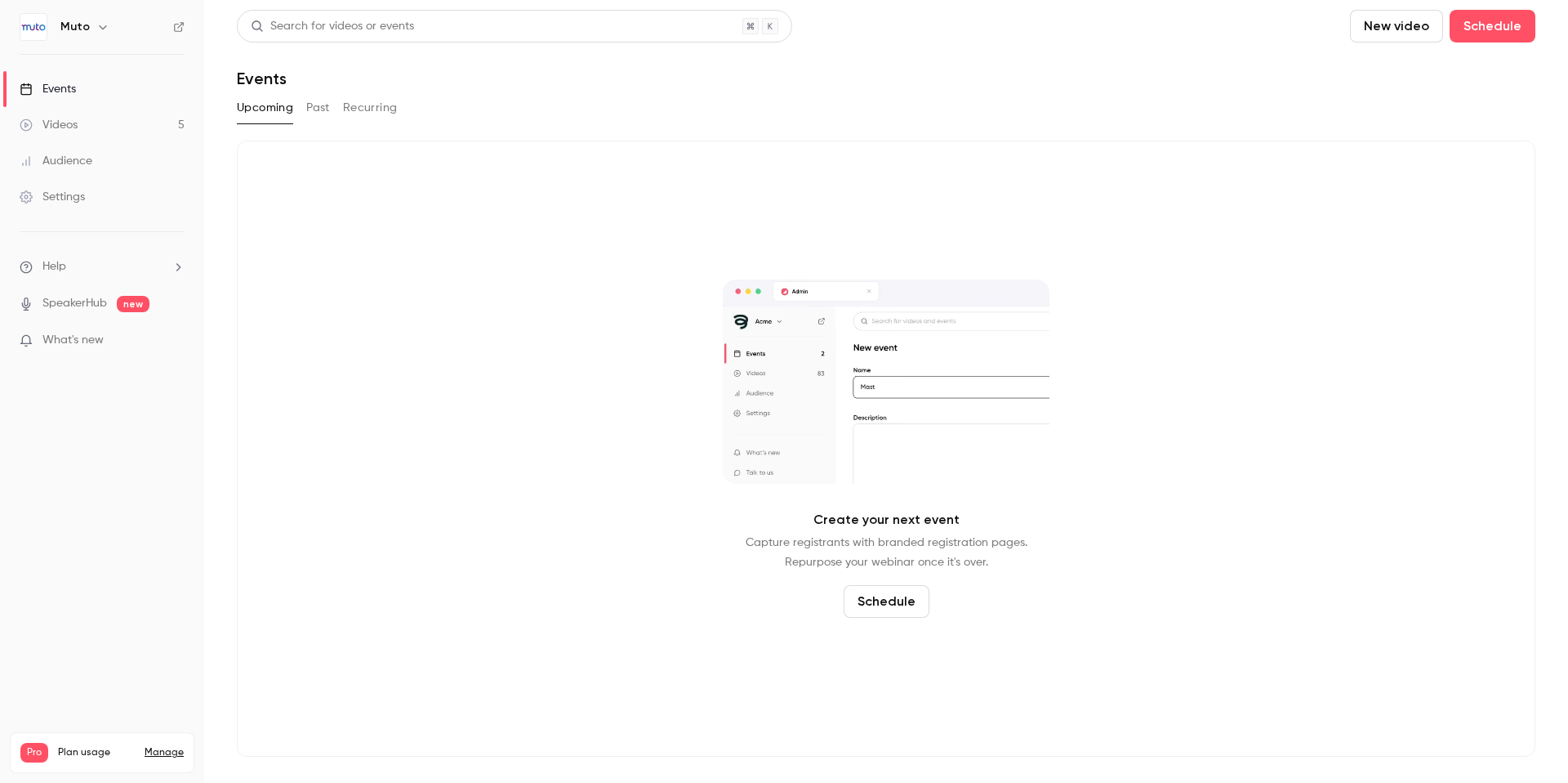
click at [87, 115] on link "Videos 5" at bounding box center [101, 124] width 204 height 36
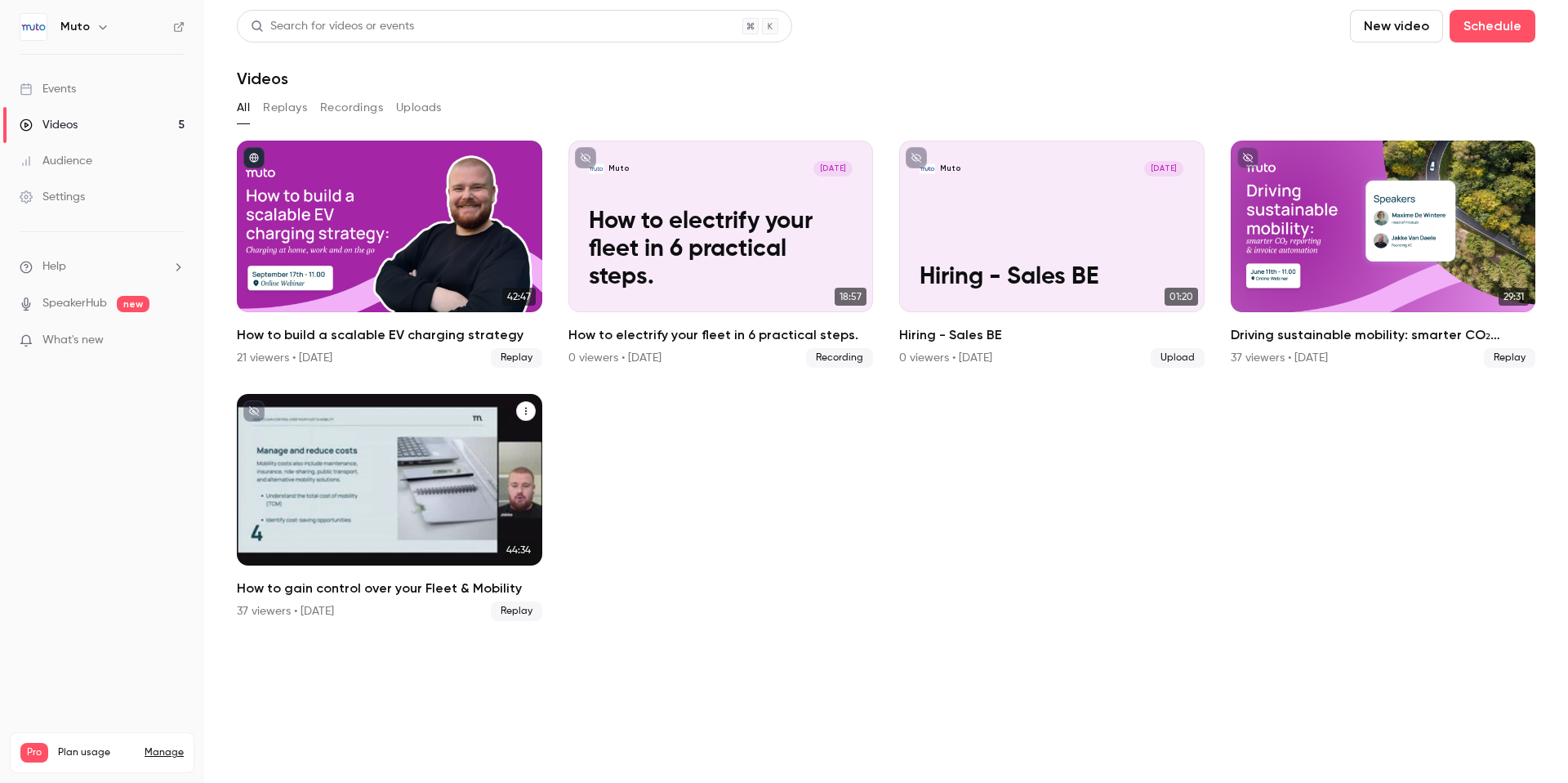
click at [369, 586] on h2 "How to gain control over your Fleet & Mobility" at bounding box center [389, 588] width 305 height 19
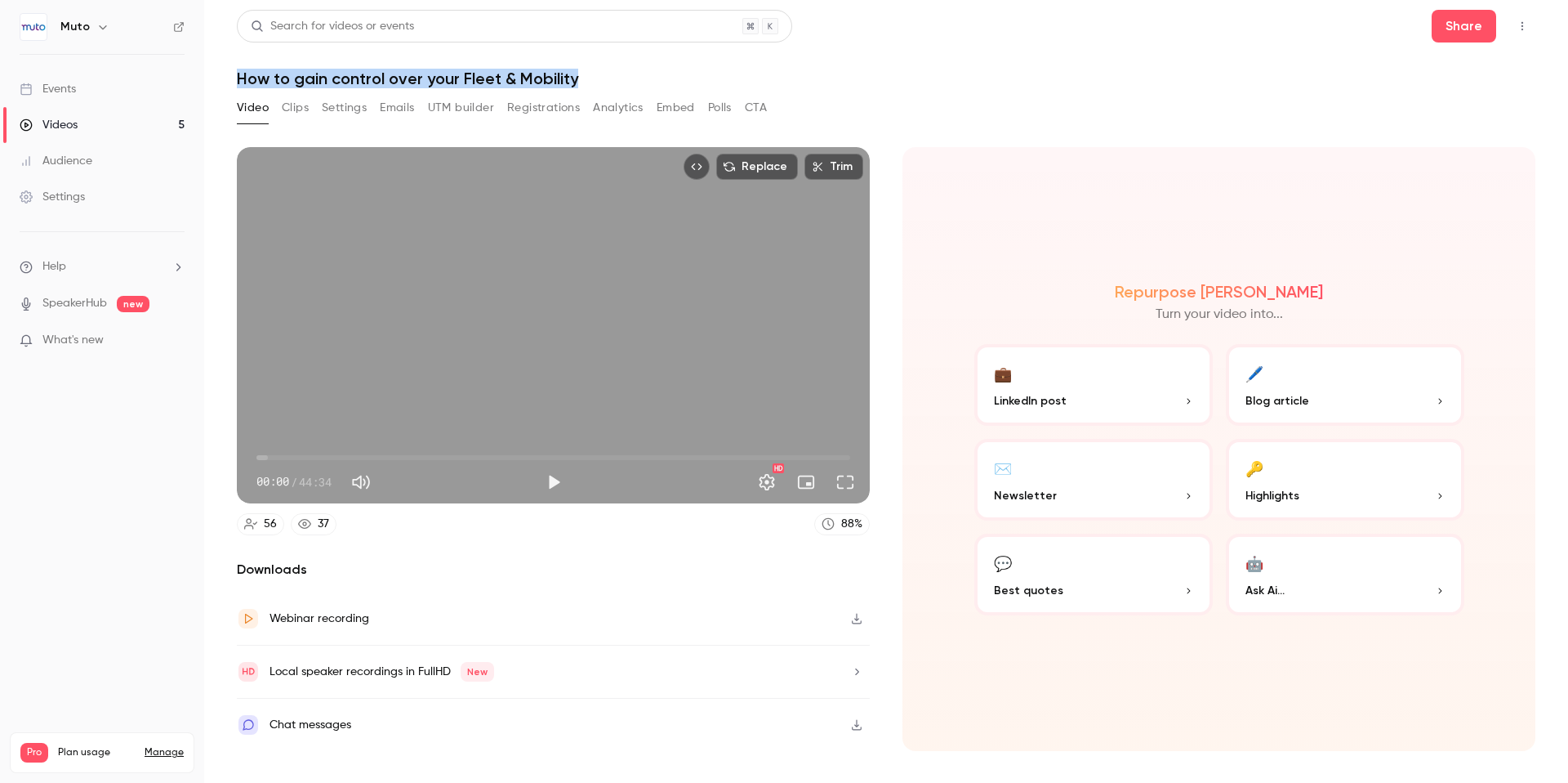
drag, startPoint x: 234, startPoint y: 80, endPoint x: 589, endPoint y: 80, distance: 355.0
click at [589, 80] on main "Search for videos or events Share How to gain control over your Fleet & Mobilit…" at bounding box center [886, 391] width 1364 height 783
copy h1 "How to gain control over your Fleet & Mobility"
click at [1037, 114] on div "Video Clips Settings Emails UTM builder Registrations Analytics Embed Polls CTA" at bounding box center [886, 110] width 1299 height 32
click at [350, 105] on button "Settings" at bounding box center [344, 108] width 45 height 26
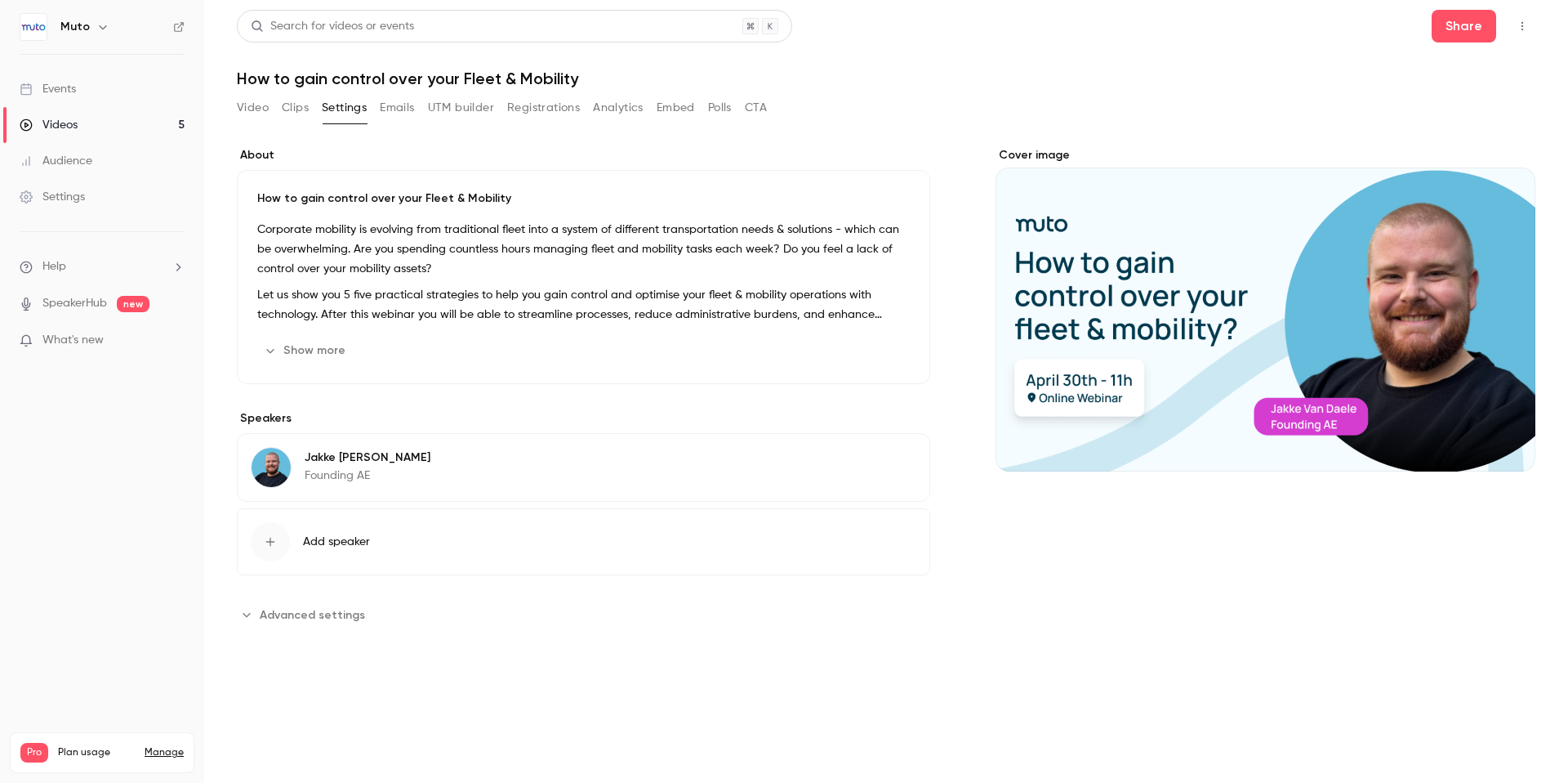
click at [609, 277] on p "Corporate mobility is evolving from traditional fleet into a system of differen…" at bounding box center [583, 248] width 652 height 59
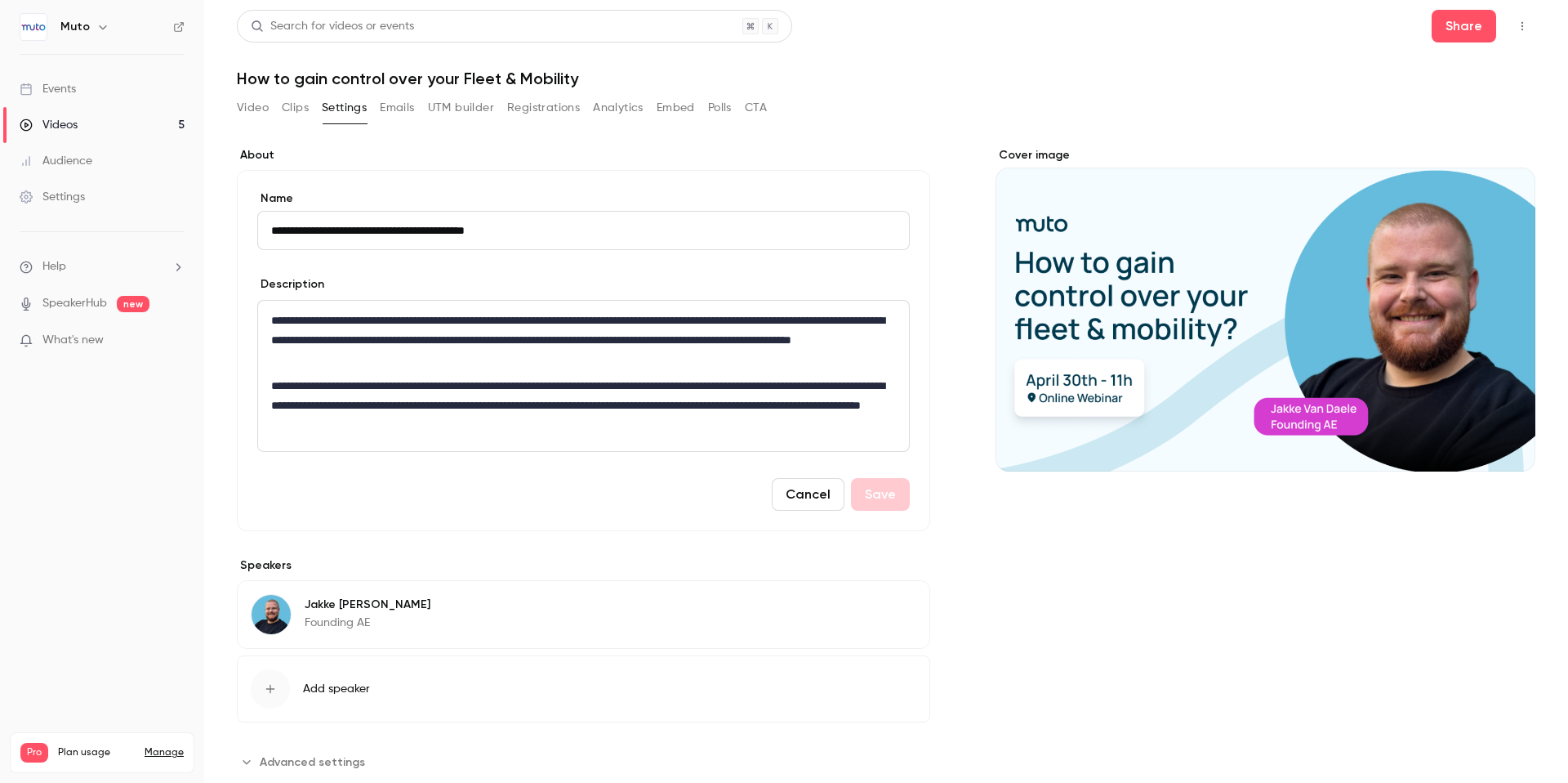
click at [734, 380] on p "**********" at bounding box center [583, 405] width 624 height 59
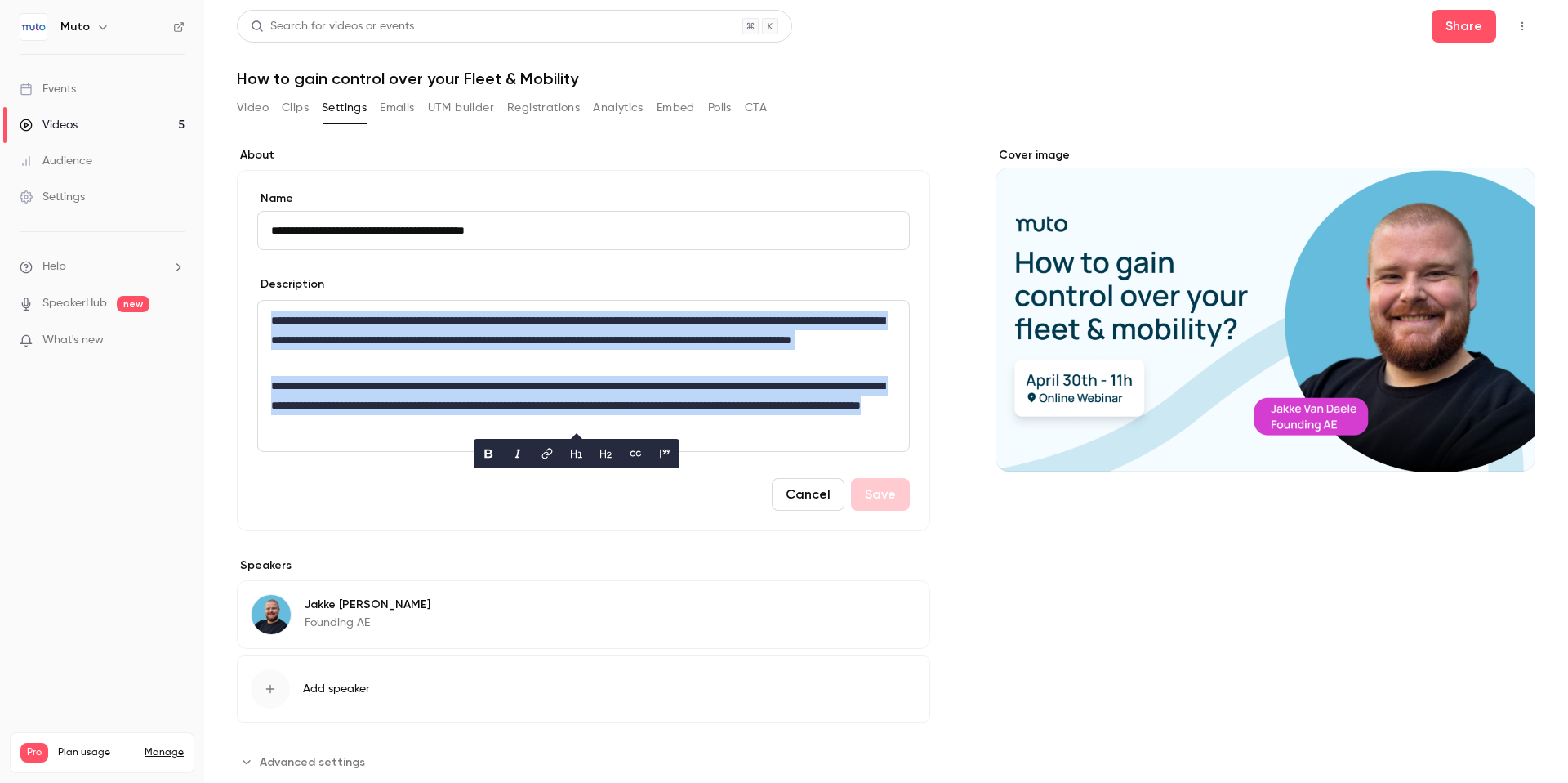
copy div "**********"
click at [97, 118] on link "Videos 5" at bounding box center [101, 124] width 204 height 36
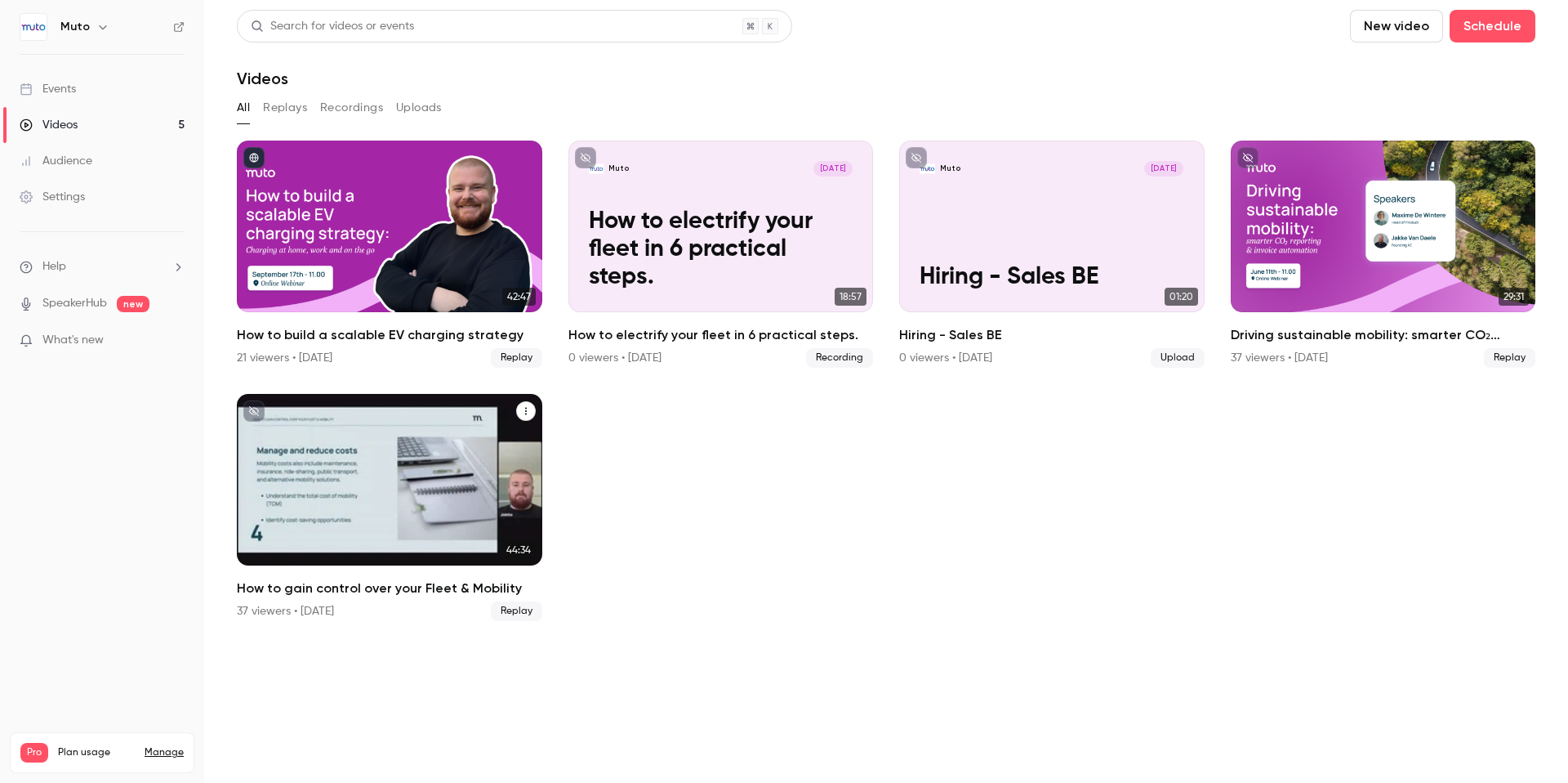
click at [494, 482] on div "How to gain control over your Fleet & Mobility" at bounding box center [389, 479] width 305 height 171
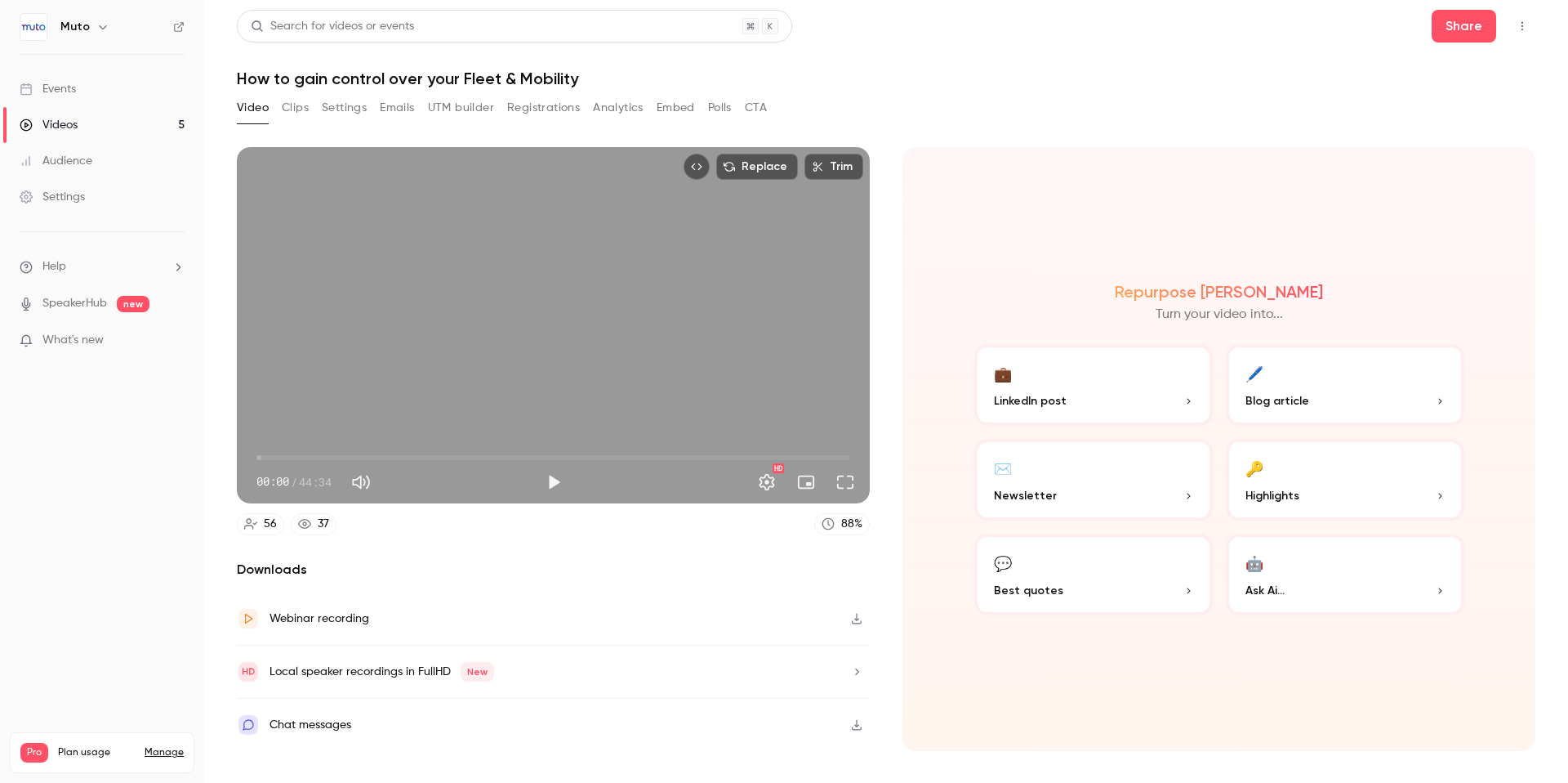
click at [346, 111] on button "Settings" at bounding box center [344, 108] width 45 height 26
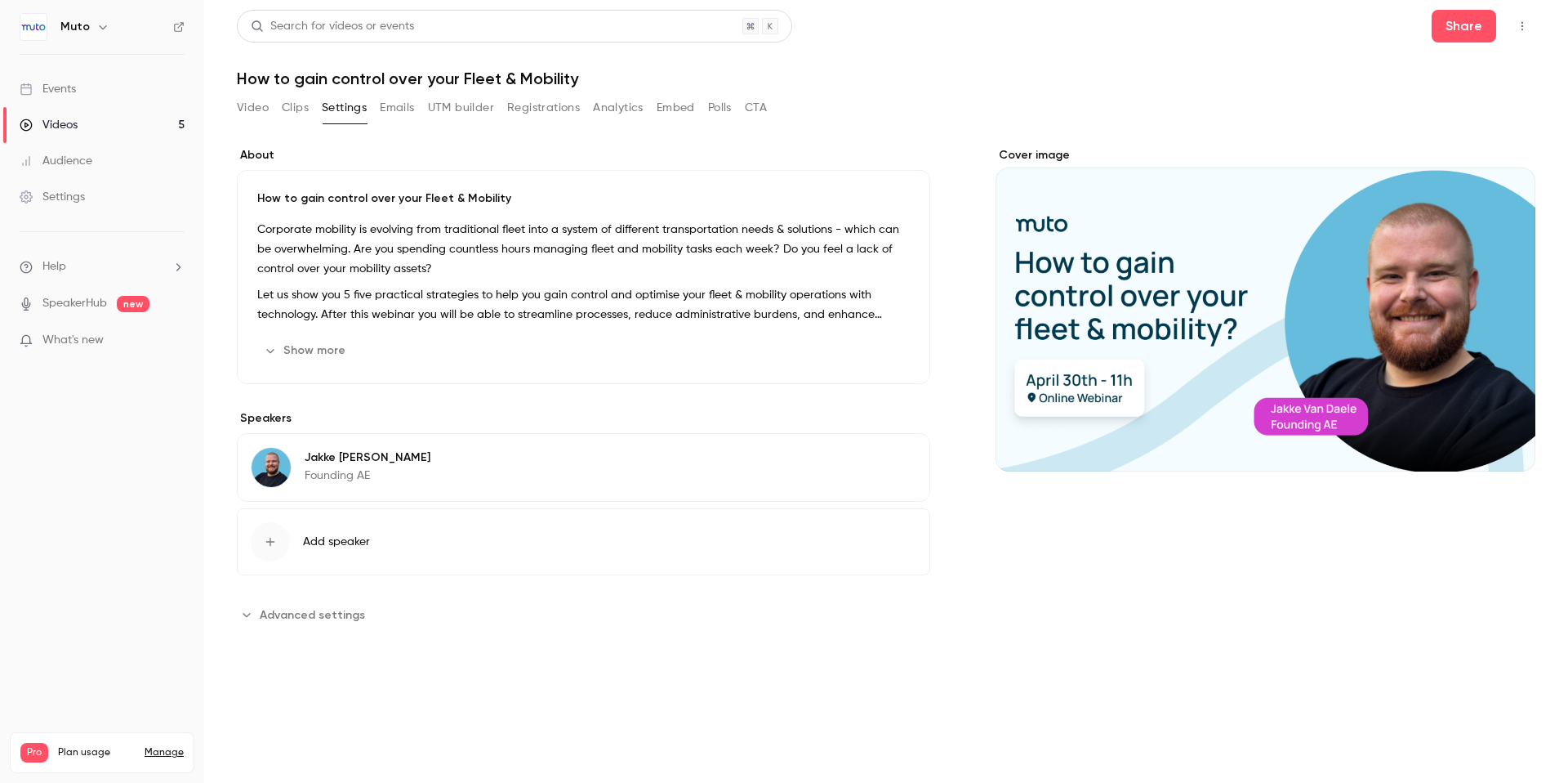
drag, startPoint x: 402, startPoint y: 106, endPoint x: 503, endPoint y: 108, distance: 101.0
click at [402, 106] on button "Emails" at bounding box center [396, 108] width 34 height 26
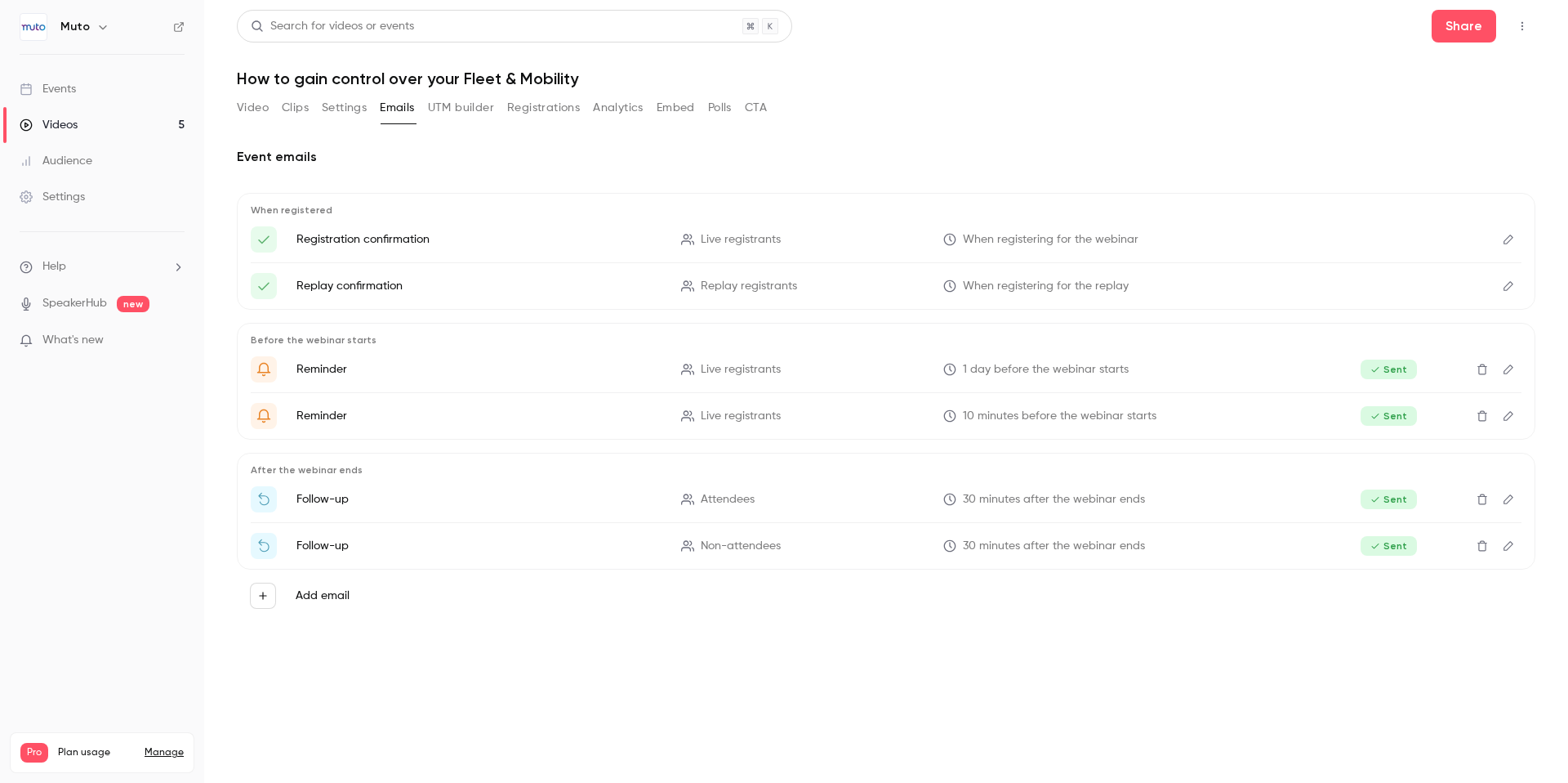
click at [299, 113] on button "Clips" at bounding box center [295, 108] width 27 height 26
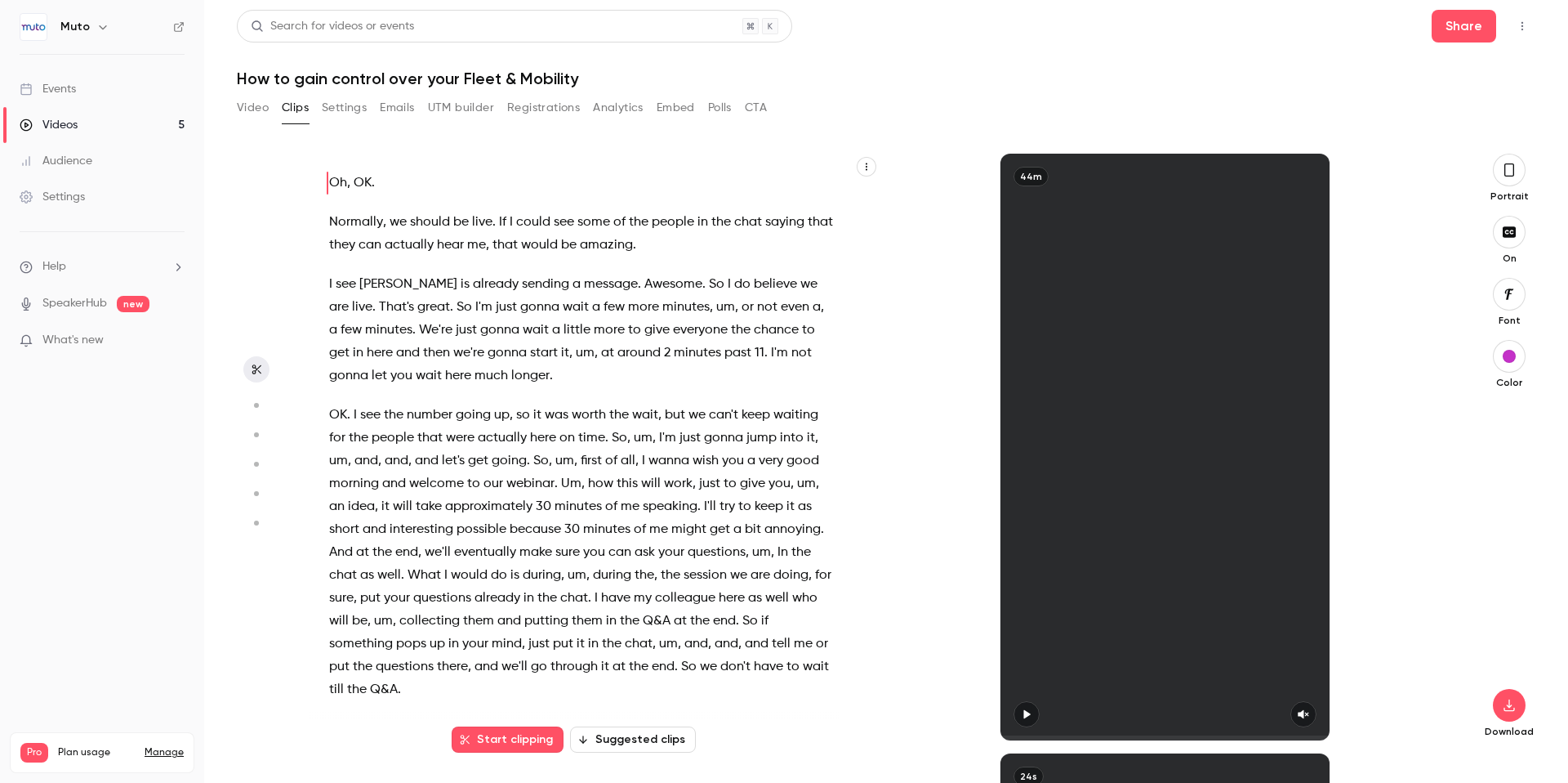
click at [674, 101] on button "Embed" at bounding box center [676, 108] width 38 height 26
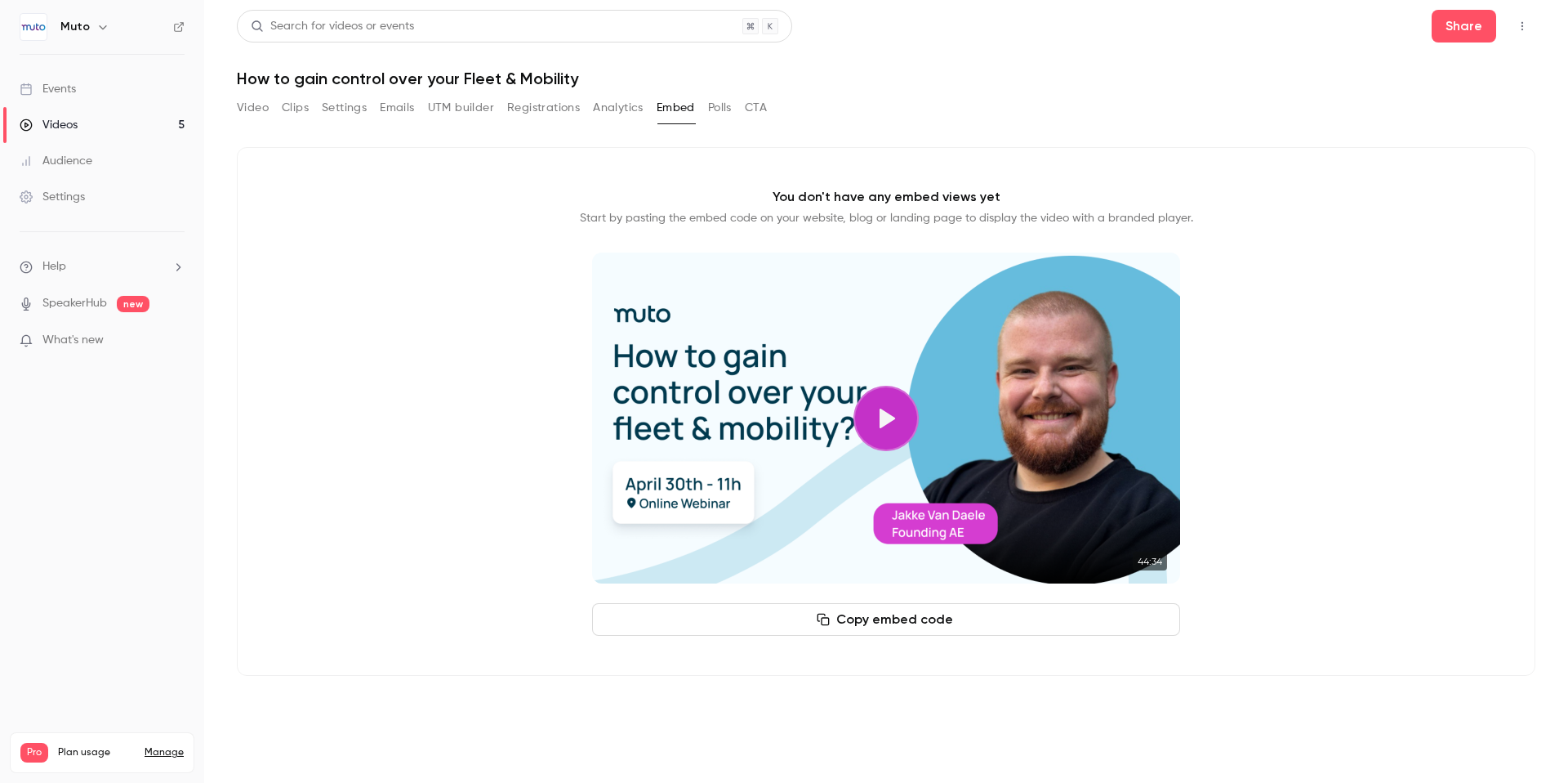
click at [616, 109] on button "Analytics" at bounding box center [618, 108] width 51 height 26
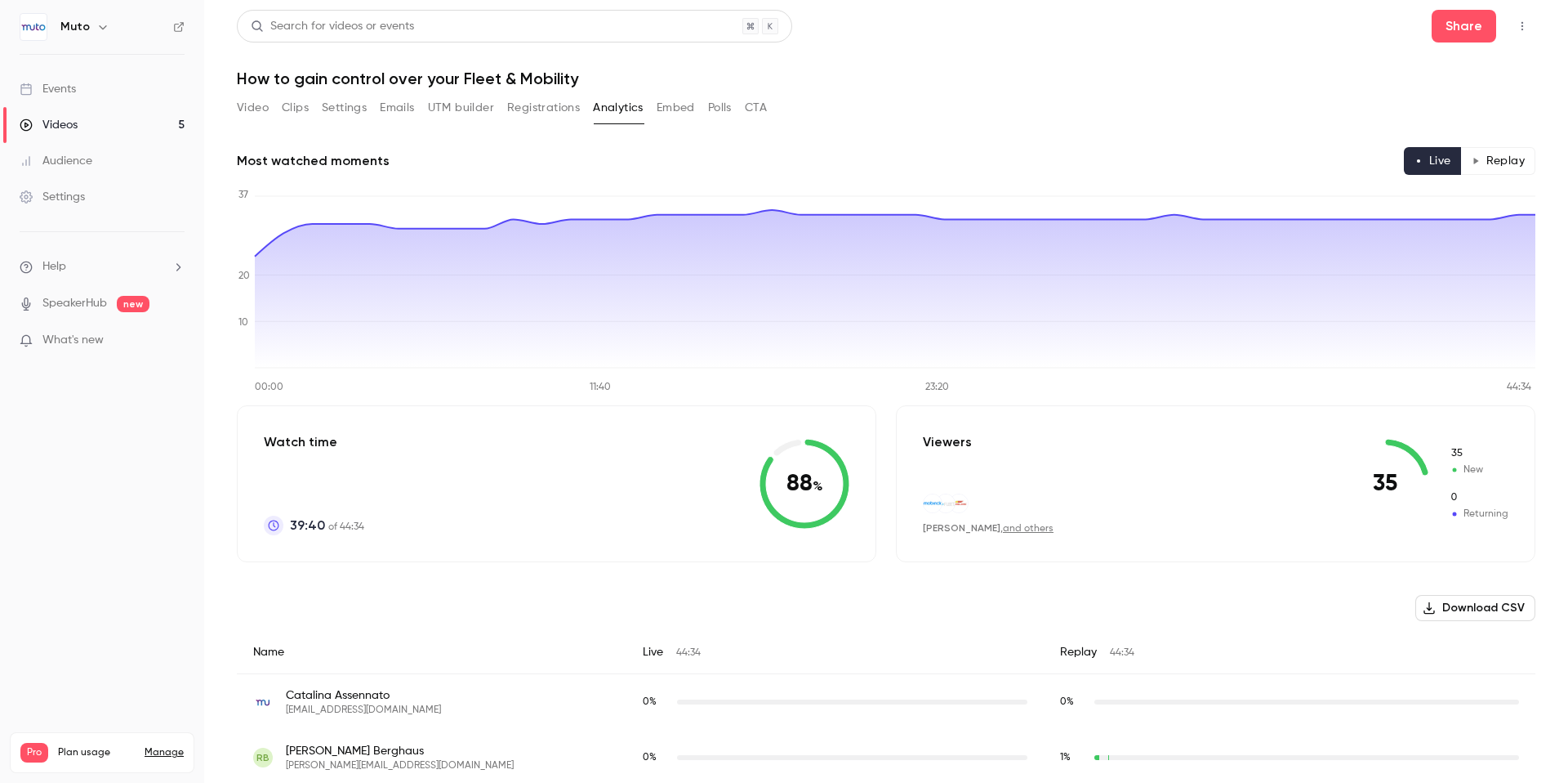
click at [723, 109] on button "Polls" at bounding box center [720, 108] width 24 height 26
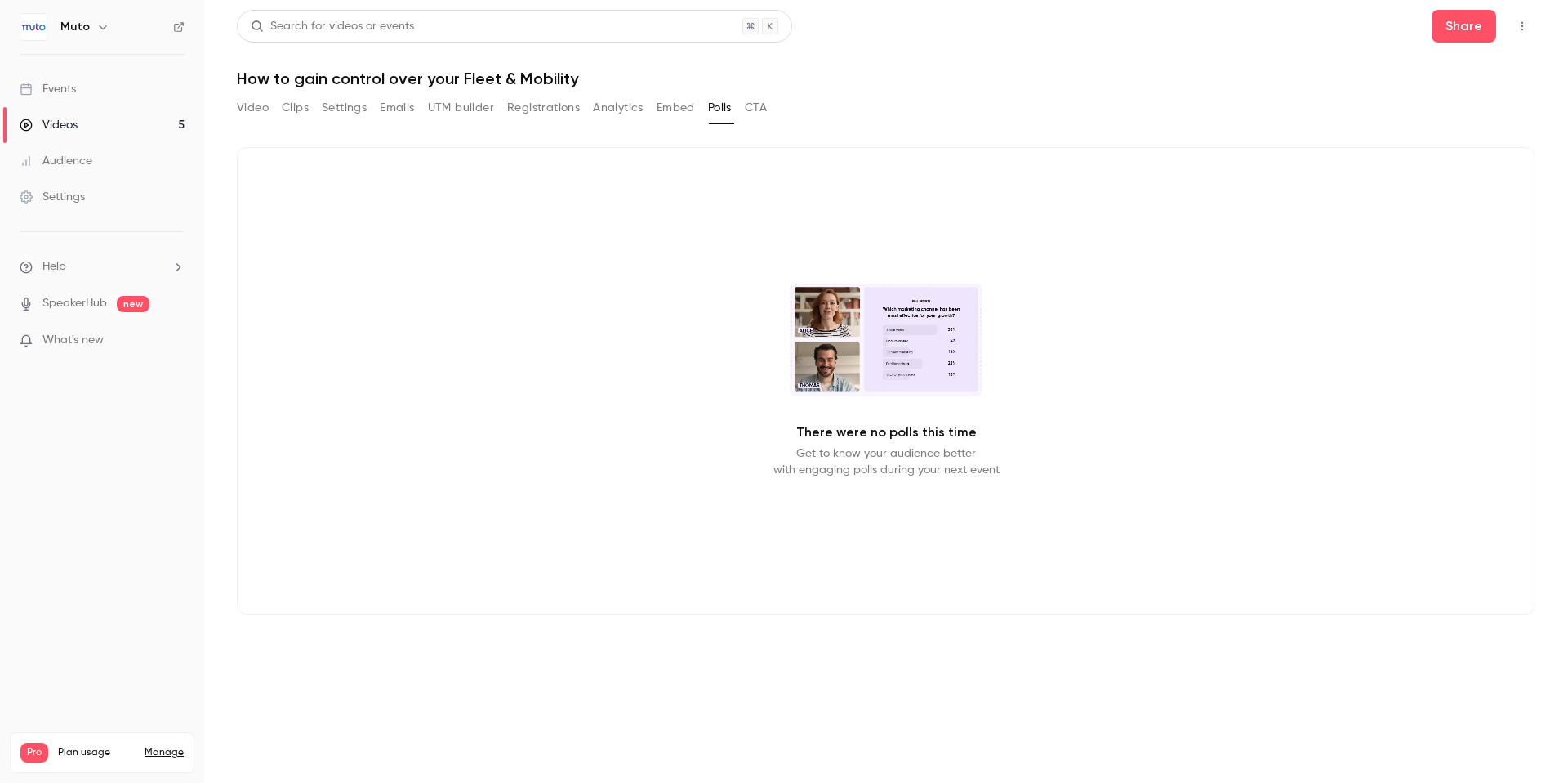
click at [756, 105] on button "CTA" at bounding box center [756, 108] width 22 height 26
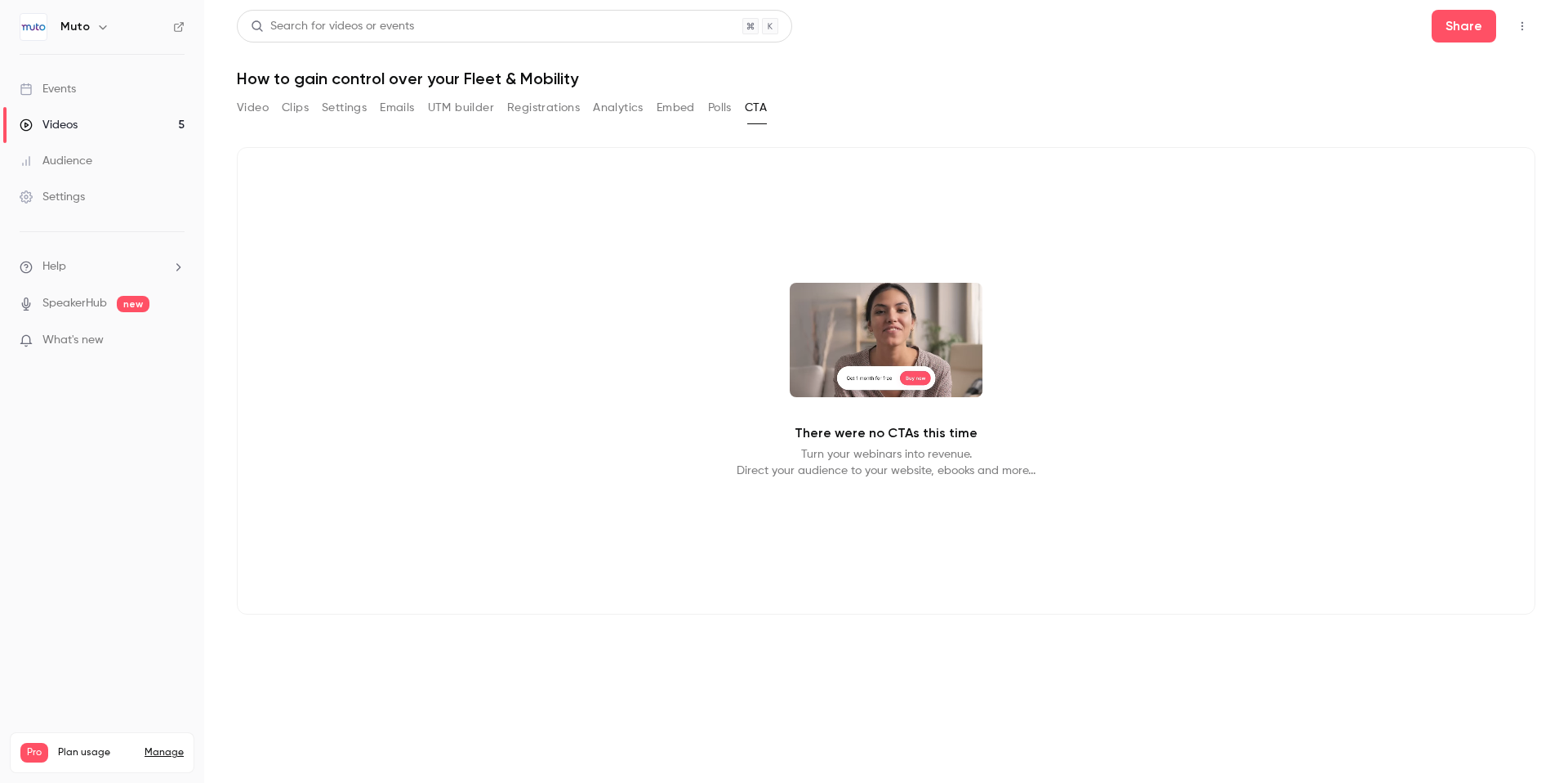
click at [554, 101] on button "Registrations" at bounding box center [543, 108] width 73 height 26
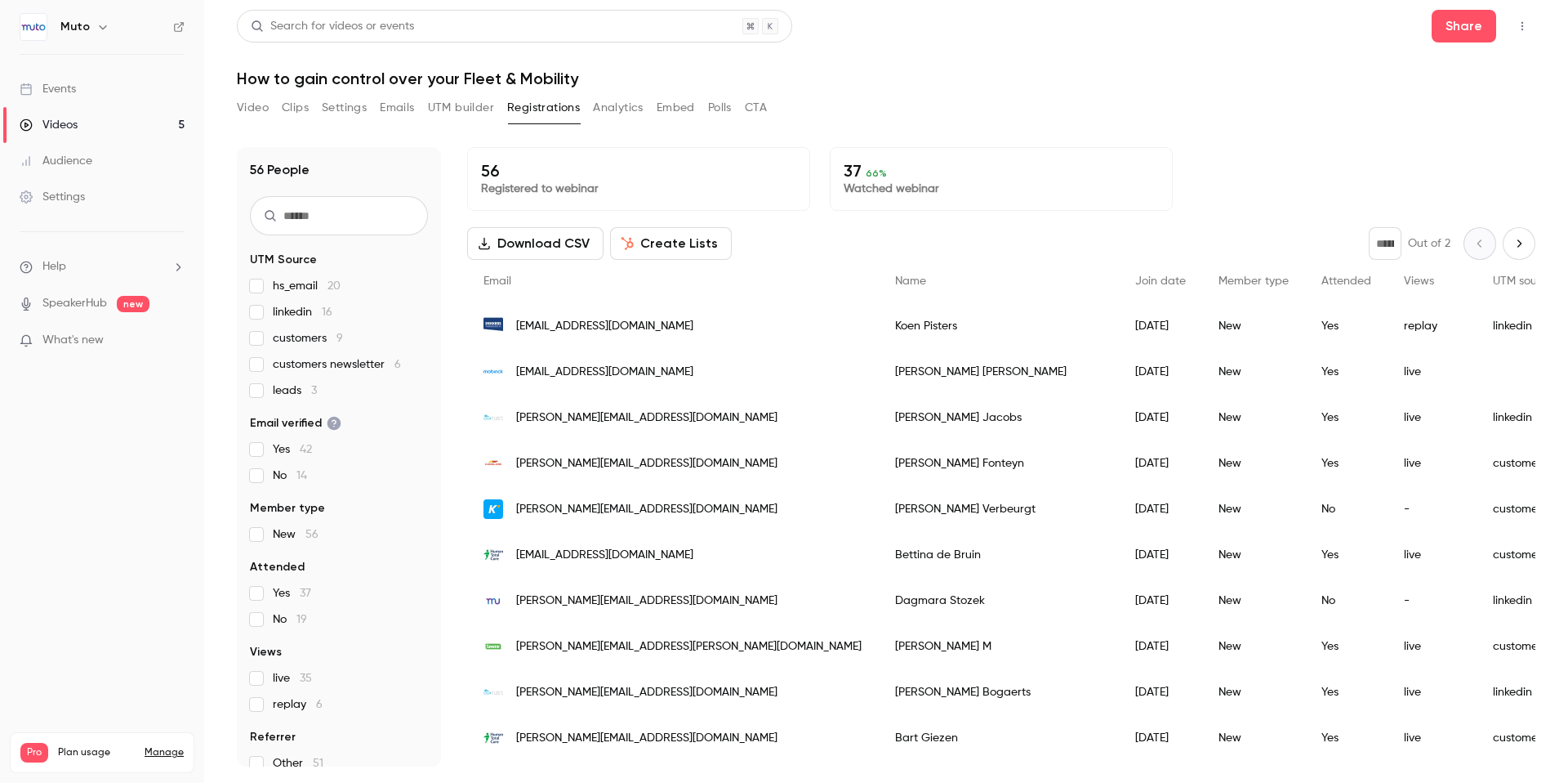
click at [467, 101] on button "UTM builder" at bounding box center [461, 108] width 66 height 26
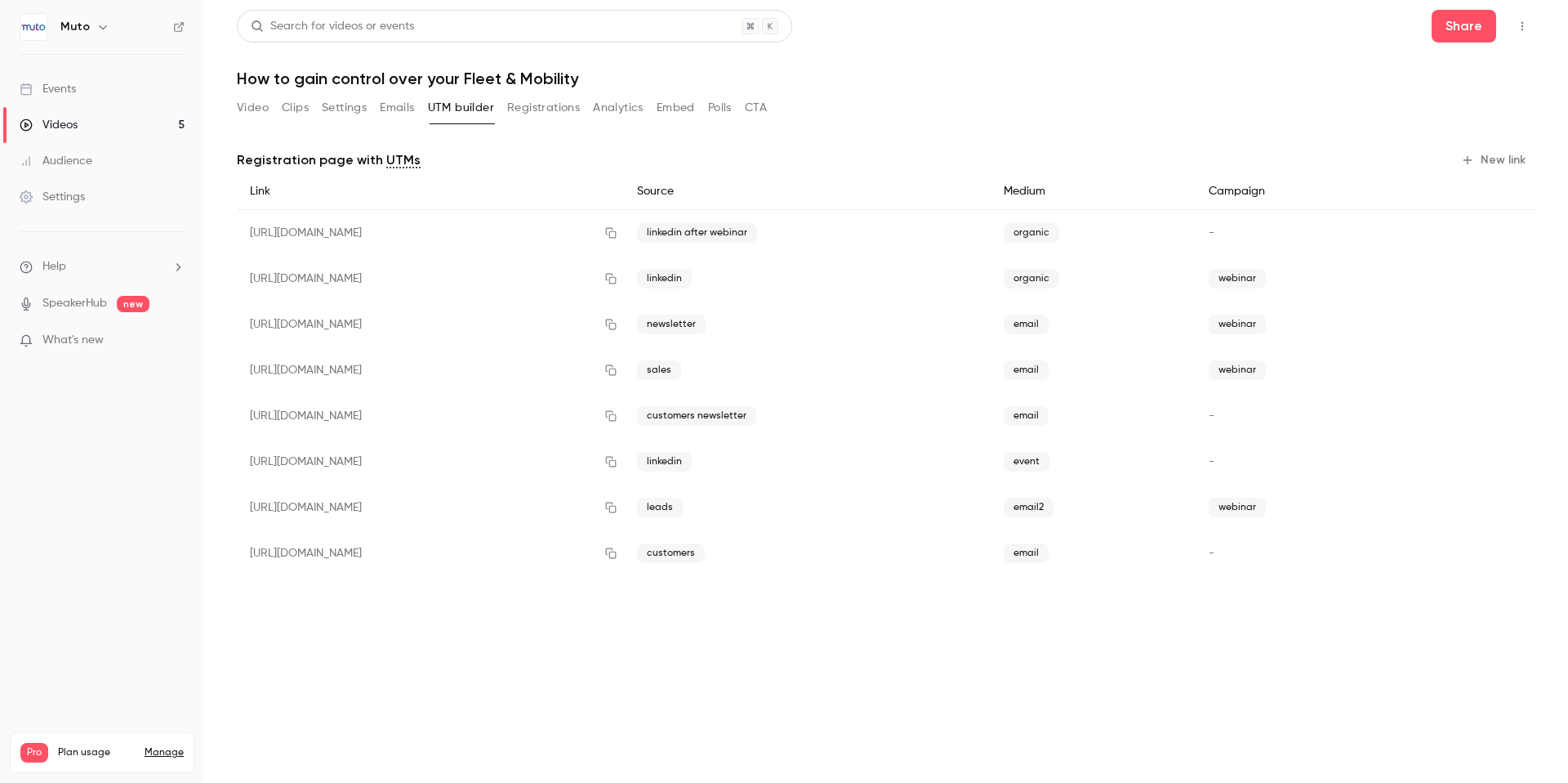
click at [406, 109] on button "Emails" at bounding box center [396, 108] width 34 height 26
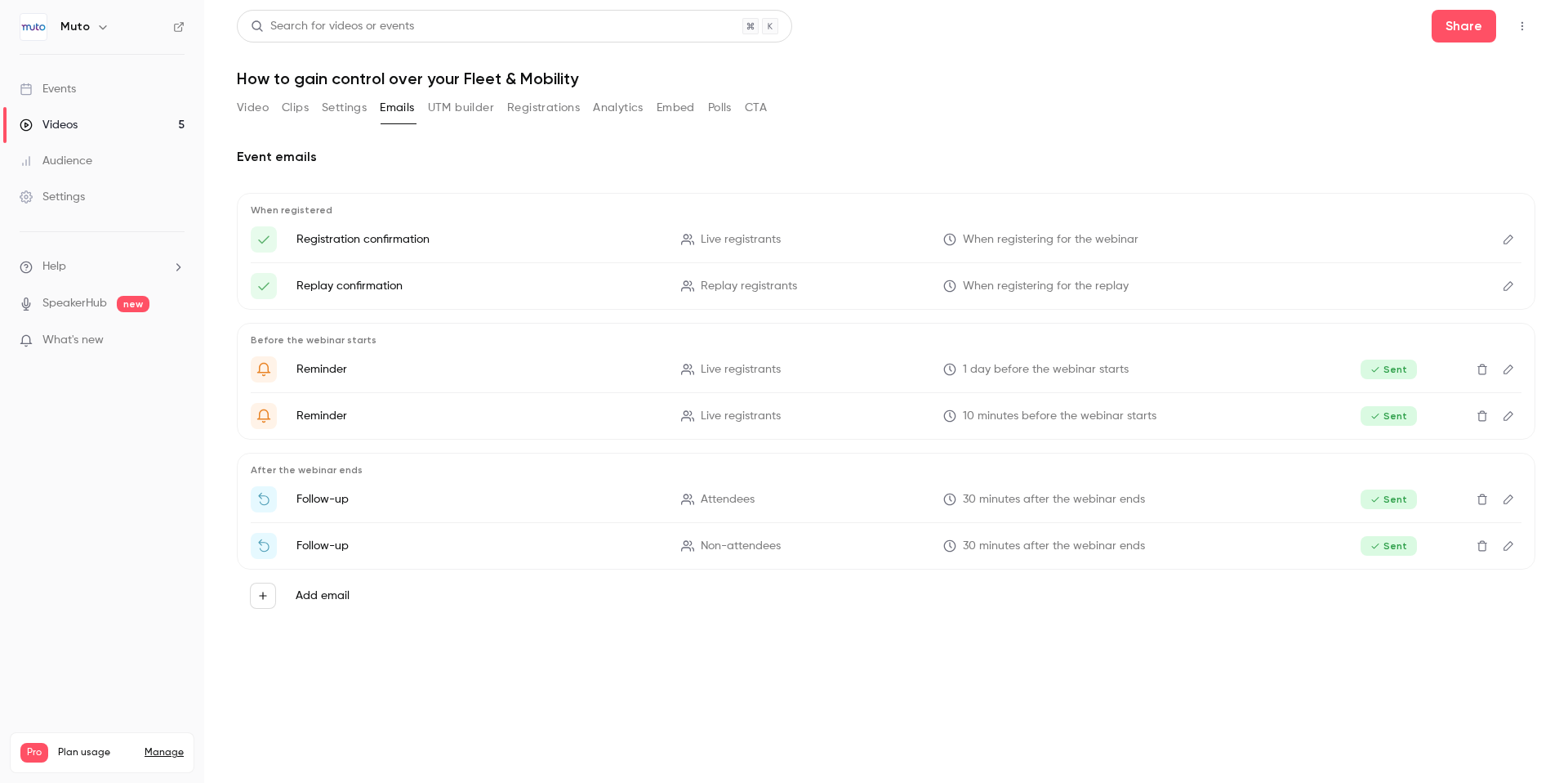
click at [347, 102] on button "Settings" at bounding box center [344, 108] width 45 height 26
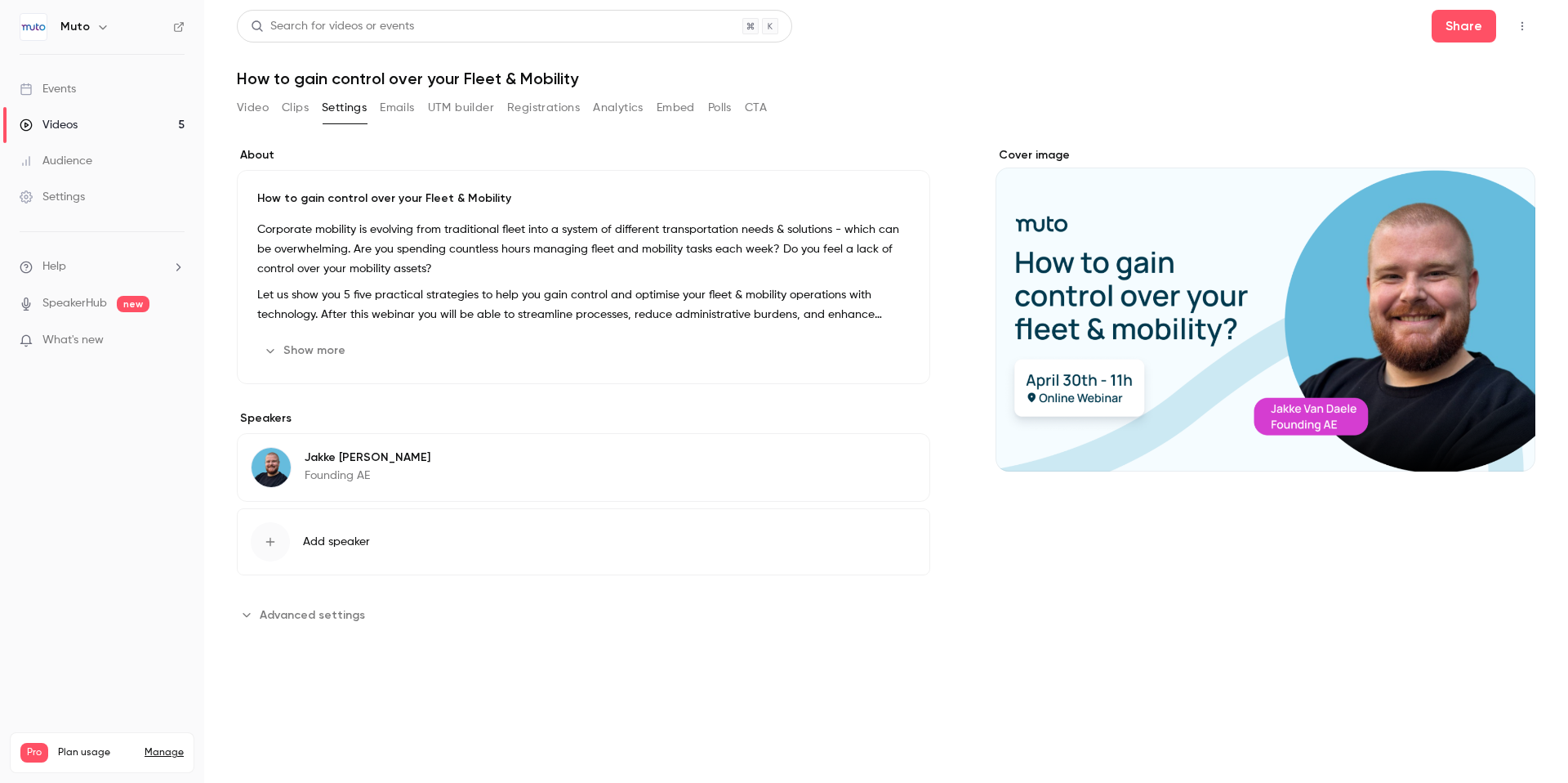
click at [1386, 271] on div "Cover image" at bounding box center [1265, 309] width 540 height 325
click at [0, 0] on input "Cover image" at bounding box center [0, 0] width 0 height 0
click at [316, 625] on button "Advanced settings" at bounding box center [306, 614] width 138 height 26
